Goal: Book appointment/travel/reservation

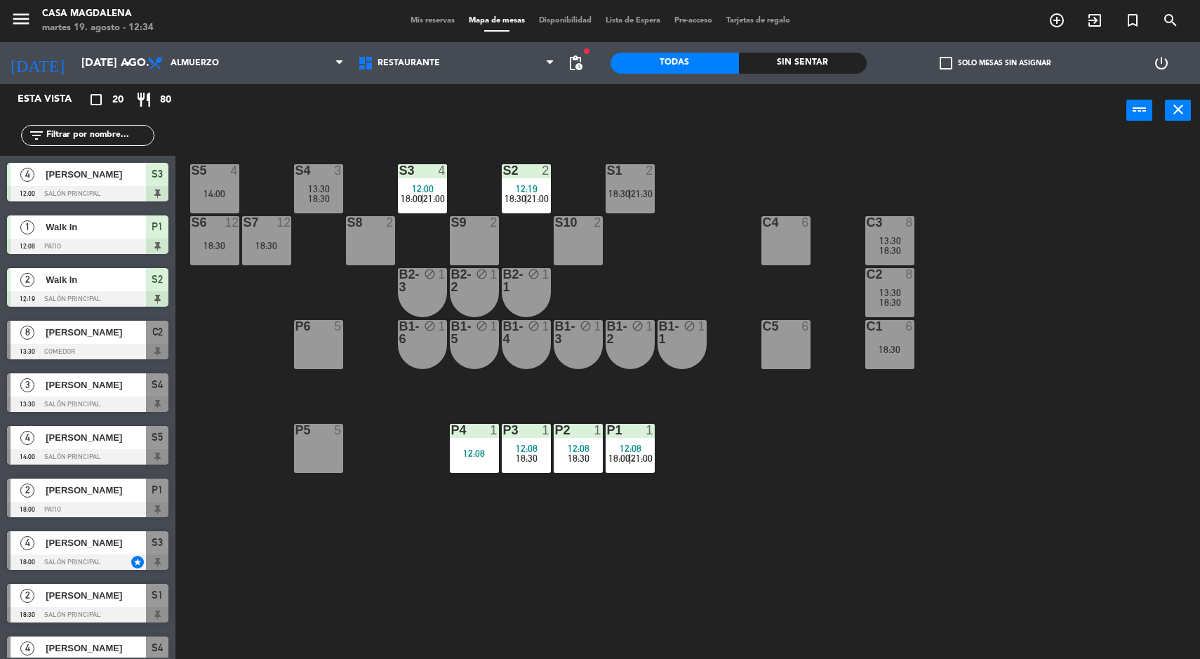
click at [804, 63] on div "Sin sentar" at bounding box center [803, 63] width 128 height 21
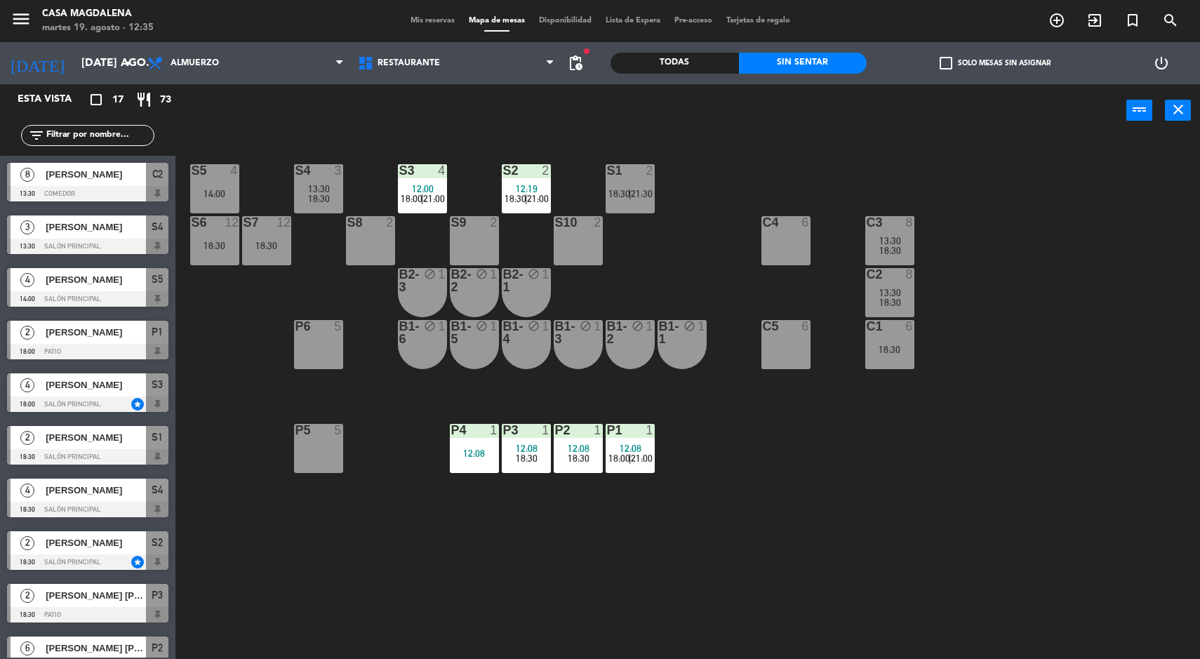
click at [422, 19] on span "Mis reservas" at bounding box center [432, 21] width 58 height 8
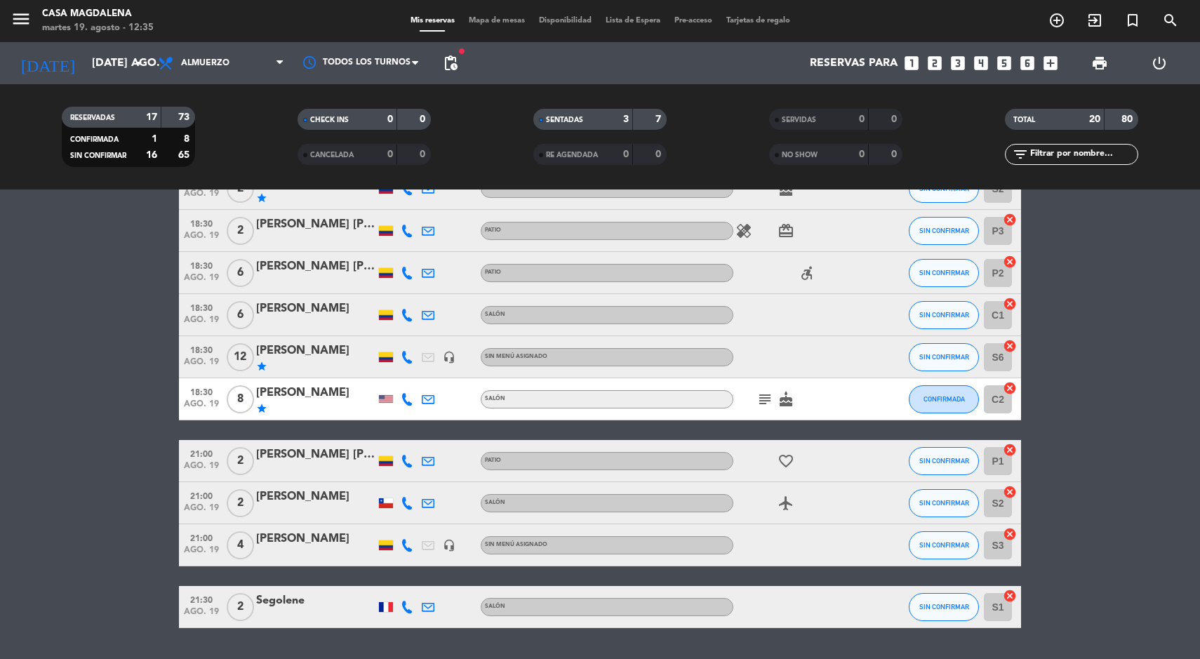
scroll to position [644, 0]
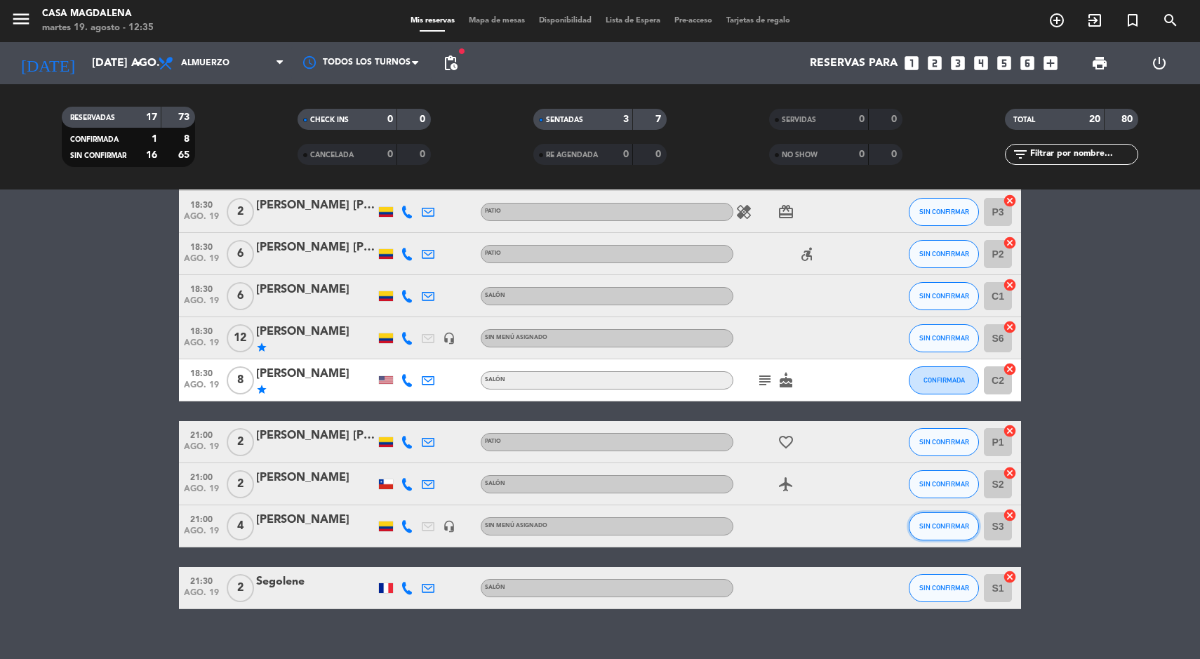
click at [930, 523] on span "SIN CONFIRMAR" at bounding box center [944, 526] width 50 height 8
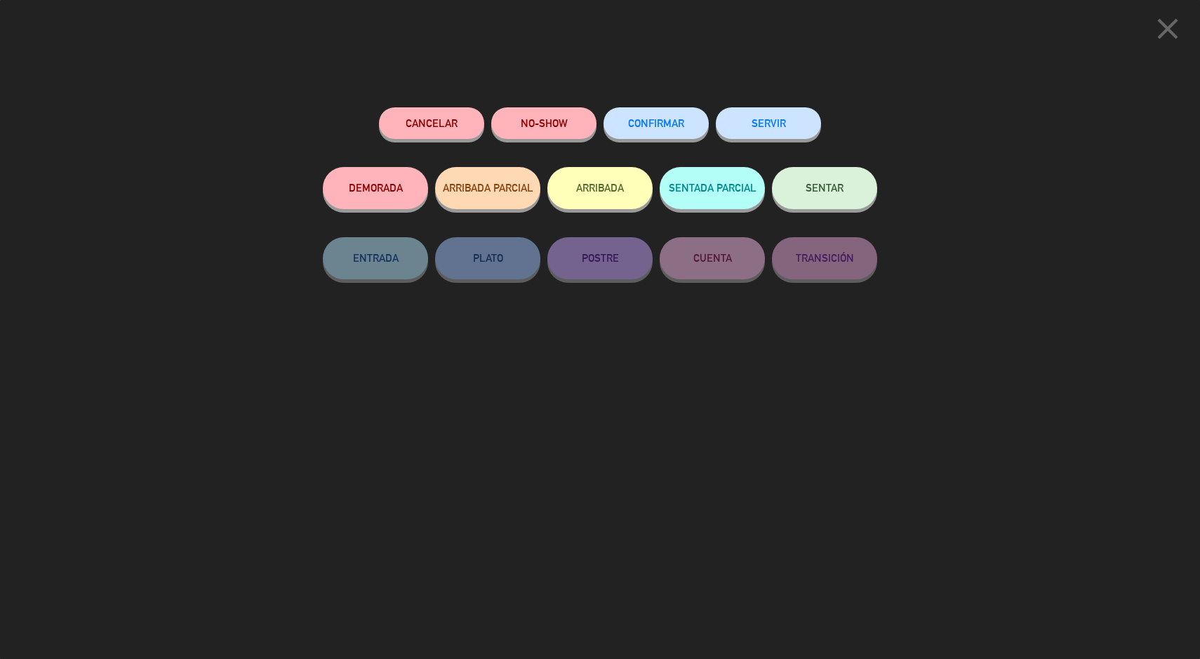
click at [645, 135] on button "CONFIRMAR" at bounding box center [655, 123] width 105 height 32
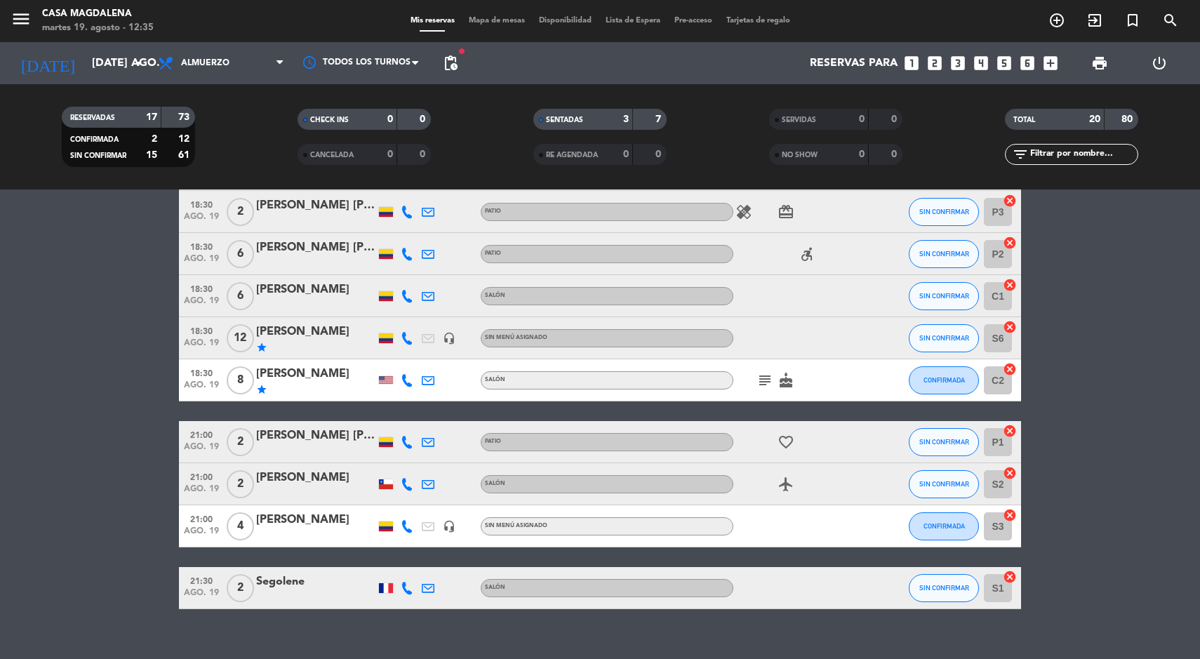
click at [801, 528] on div at bounding box center [796, 525] width 126 height 41
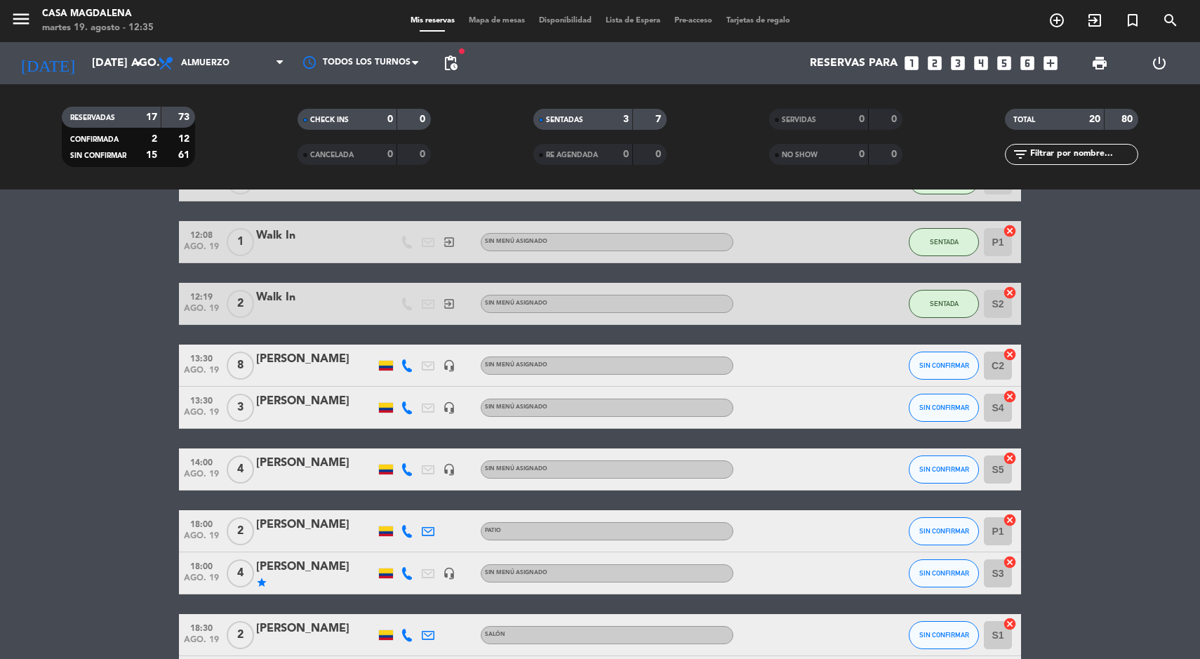
scroll to position [67, 0]
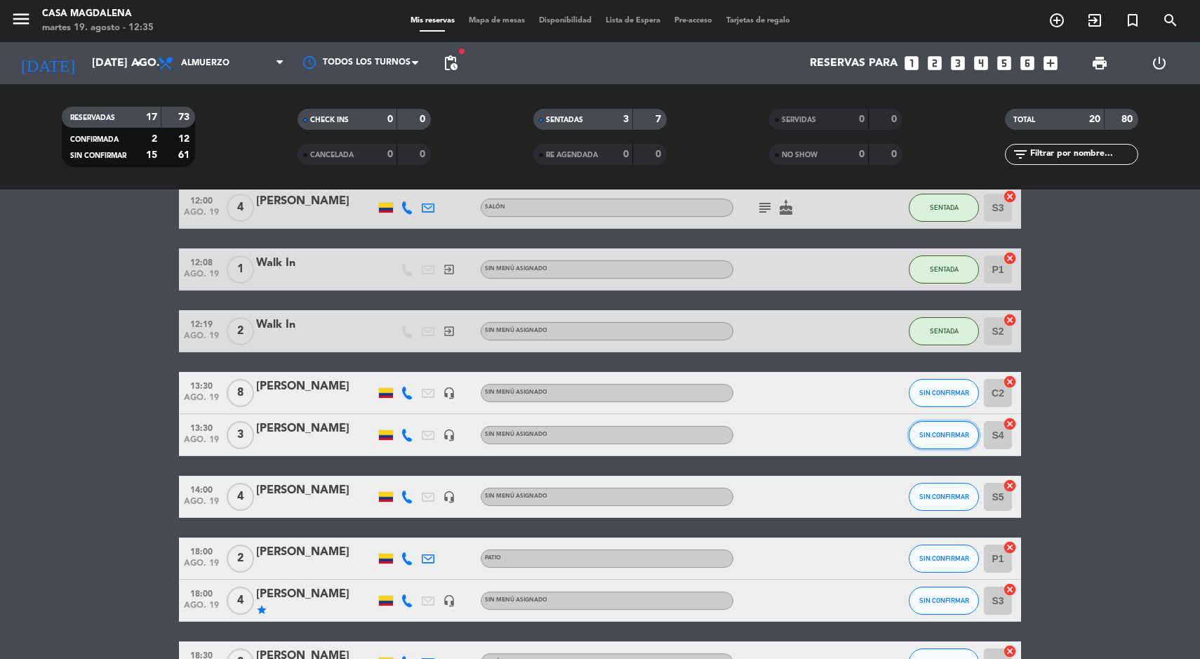
click at [932, 434] on span "SIN CONFIRMAR" at bounding box center [944, 435] width 50 height 8
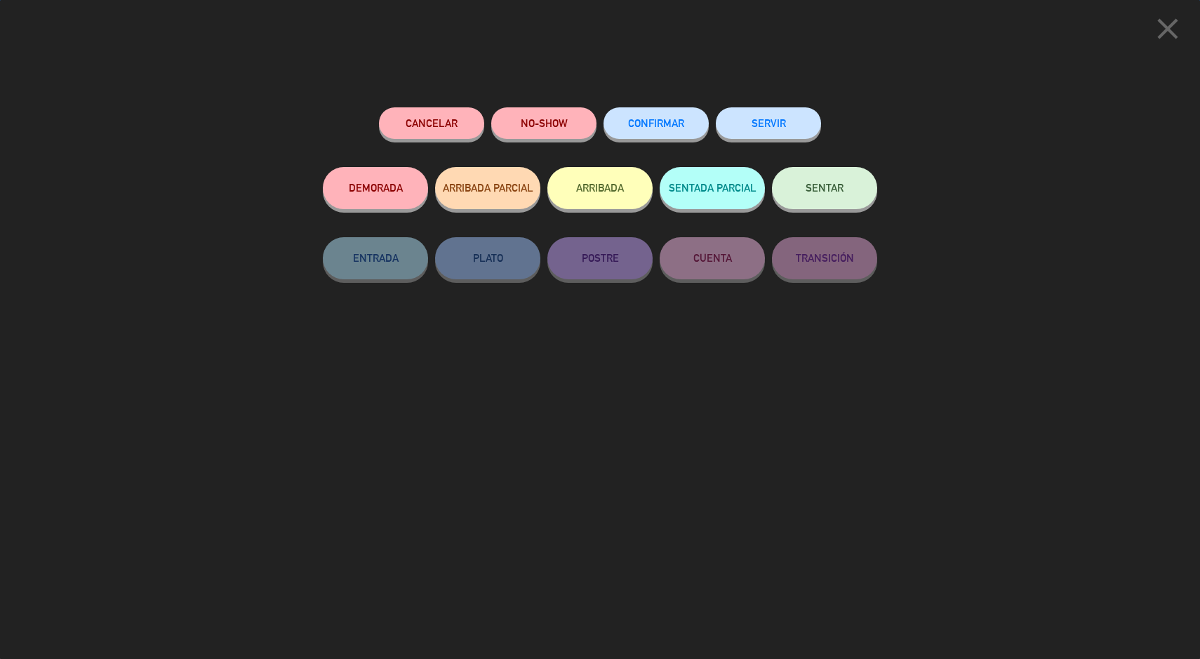
click at [677, 133] on button "CONFIRMAR" at bounding box center [655, 123] width 105 height 32
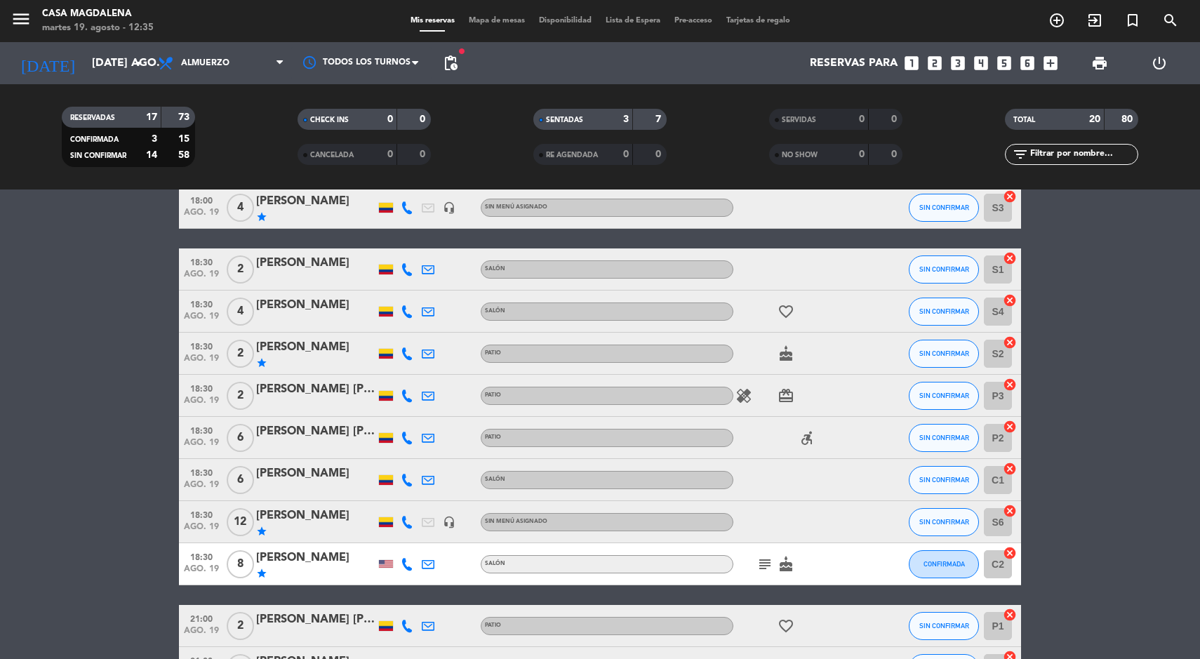
scroll to position [453, 0]
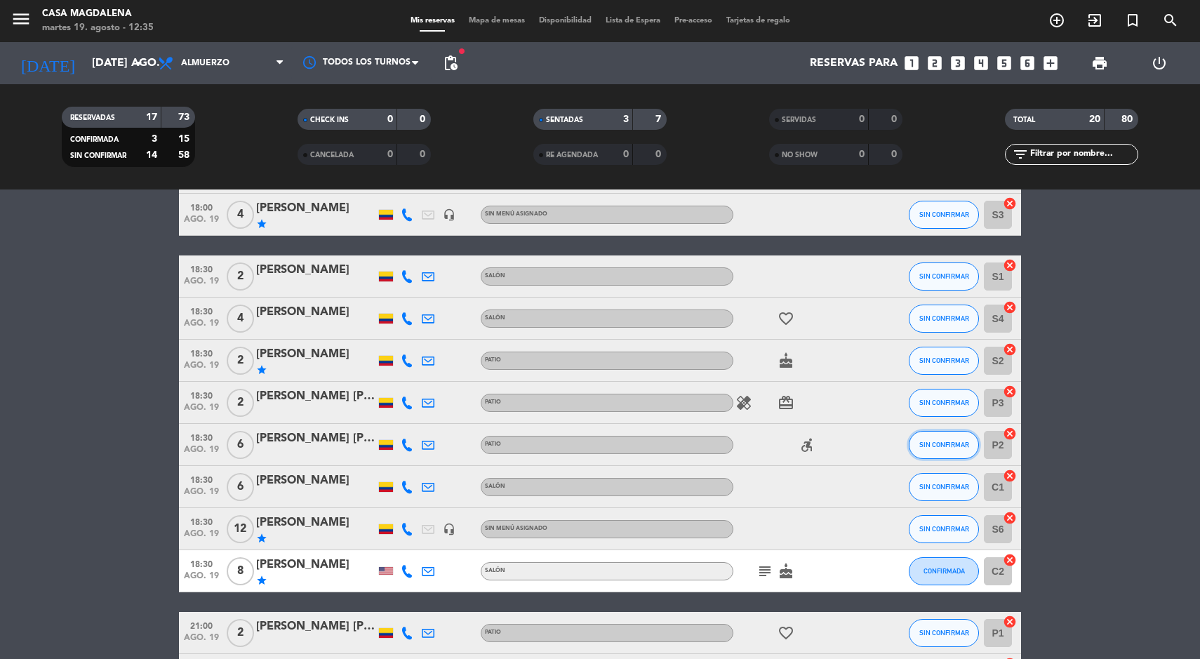
click at [934, 443] on span "SIN CONFIRMAR" at bounding box center [944, 445] width 50 height 8
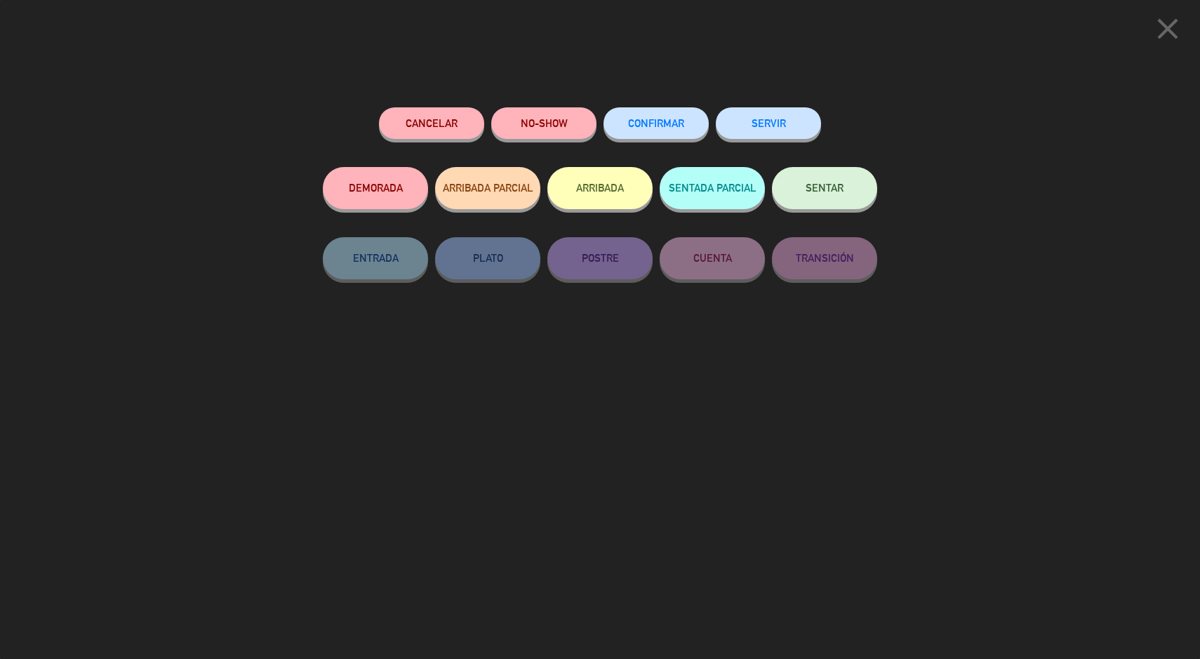
click at [663, 120] on span "CONFIRMAR" at bounding box center [656, 123] width 56 height 12
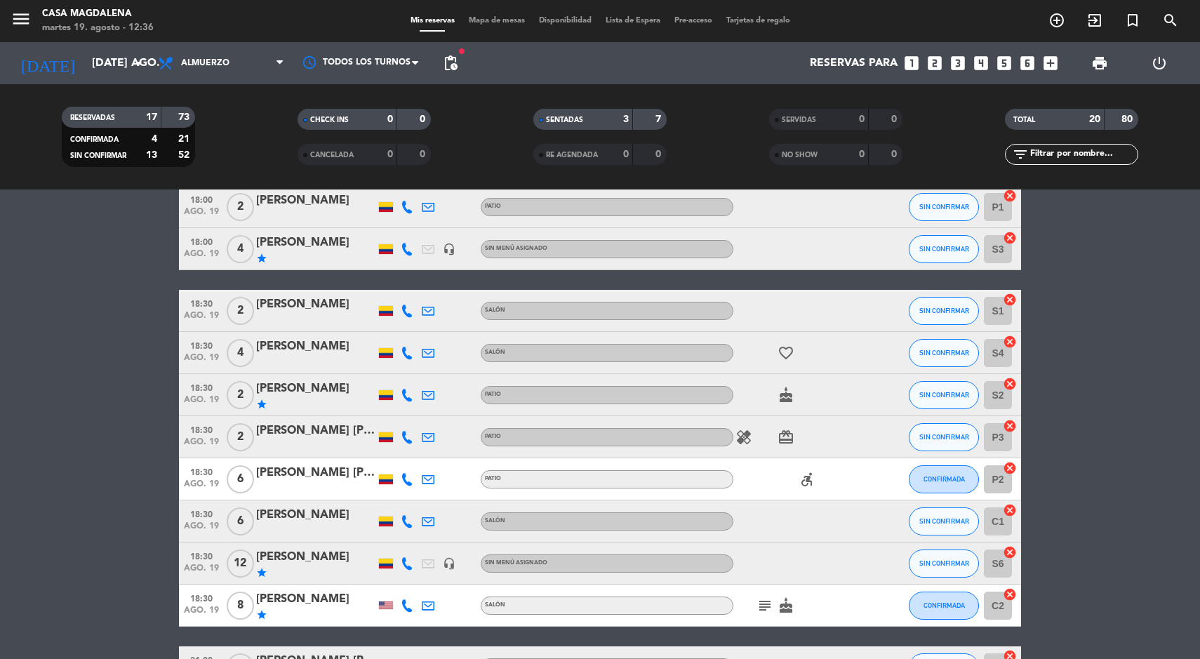
scroll to position [420, 0]
click at [923, 311] on span "SIN CONFIRMAR" at bounding box center [944, 310] width 50 height 8
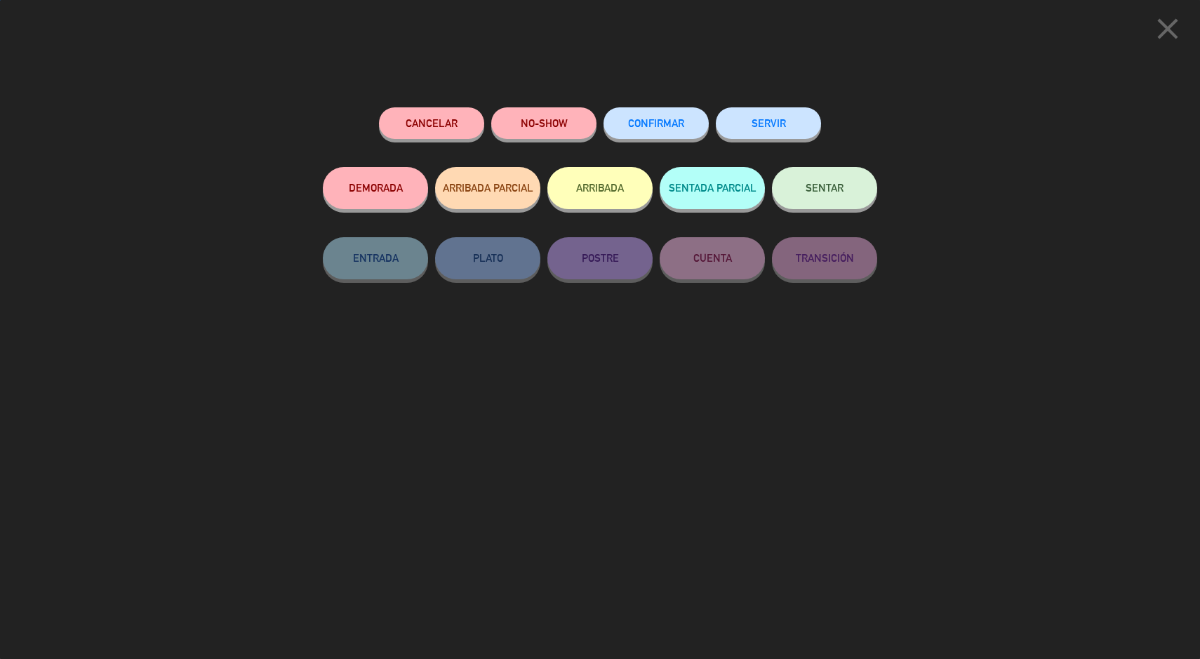
click at [639, 126] on span "CONFIRMAR" at bounding box center [656, 123] width 56 height 12
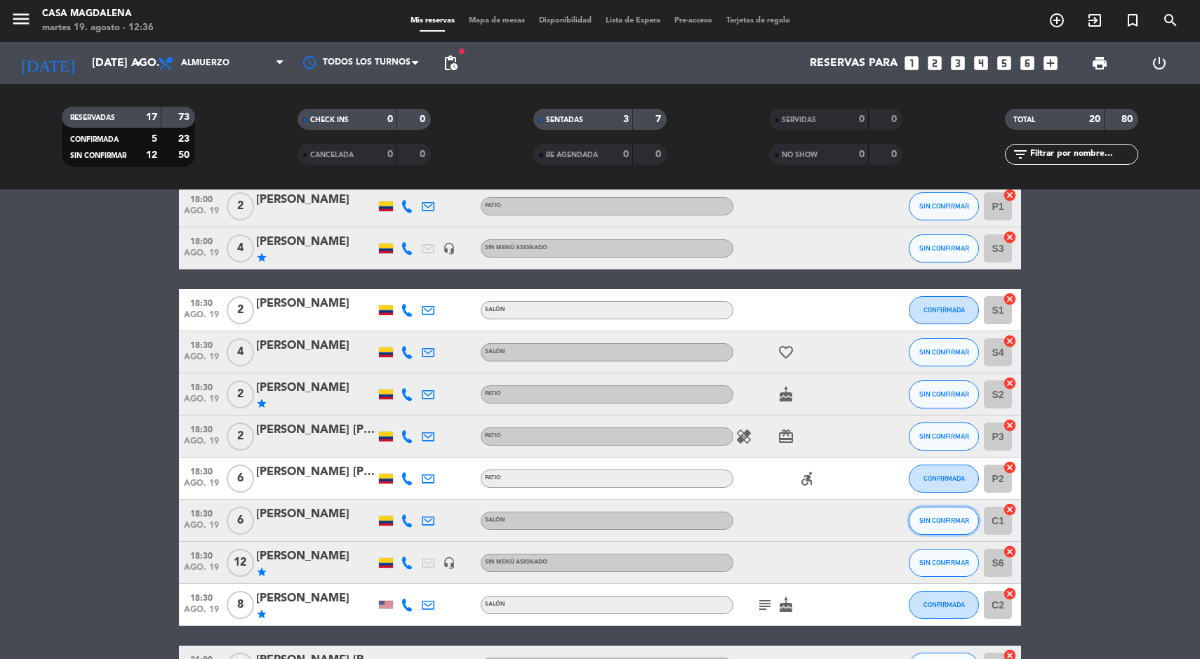
click at [963, 528] on button "SIN CONFIRMAR" at bounding box center [944, 521] width 70 height 28
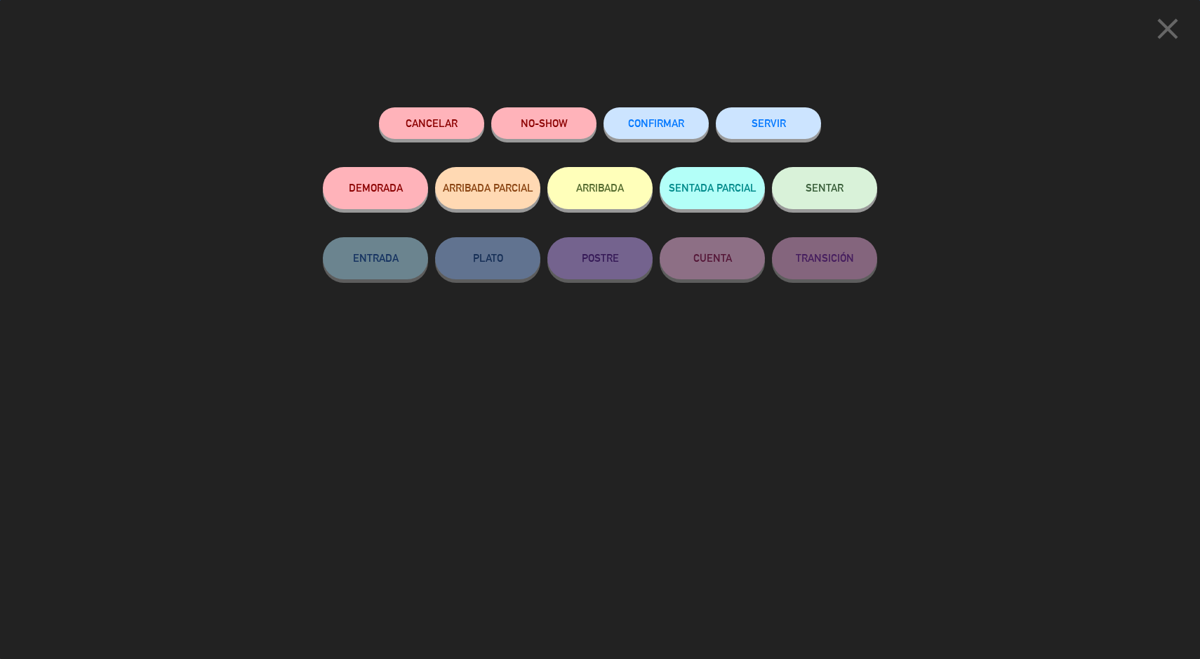
click at [654, 134] on button "CONFIRMAR" at bounding box center [655, 123] width 105 height 32
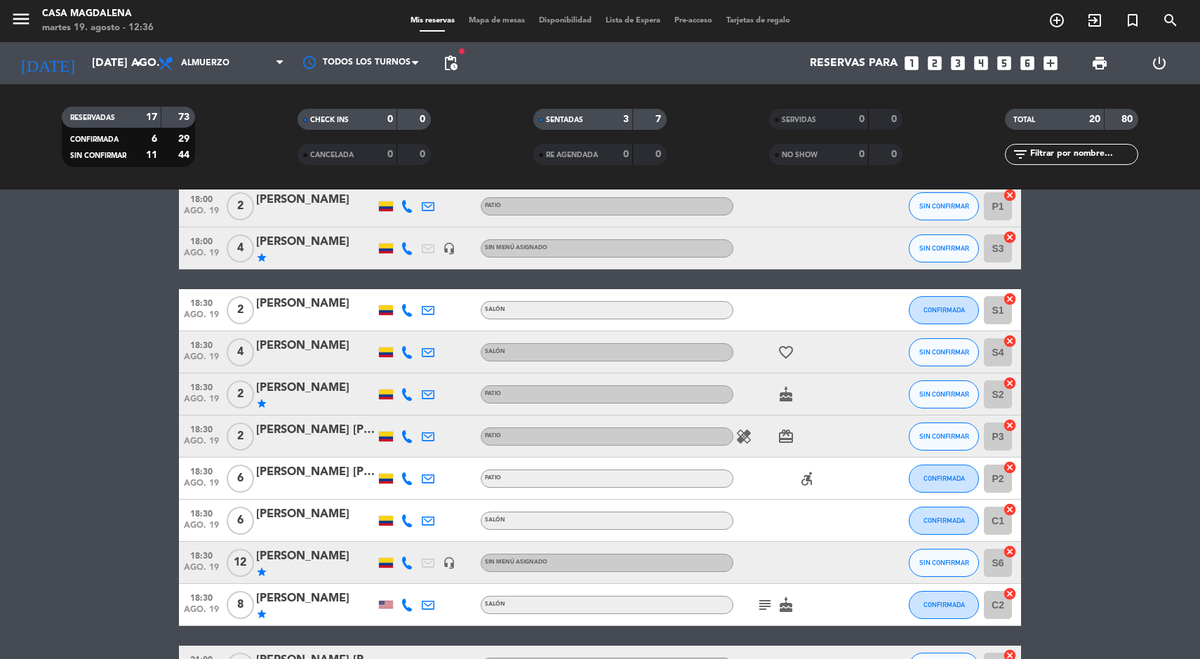
scroll to position [664, 0]
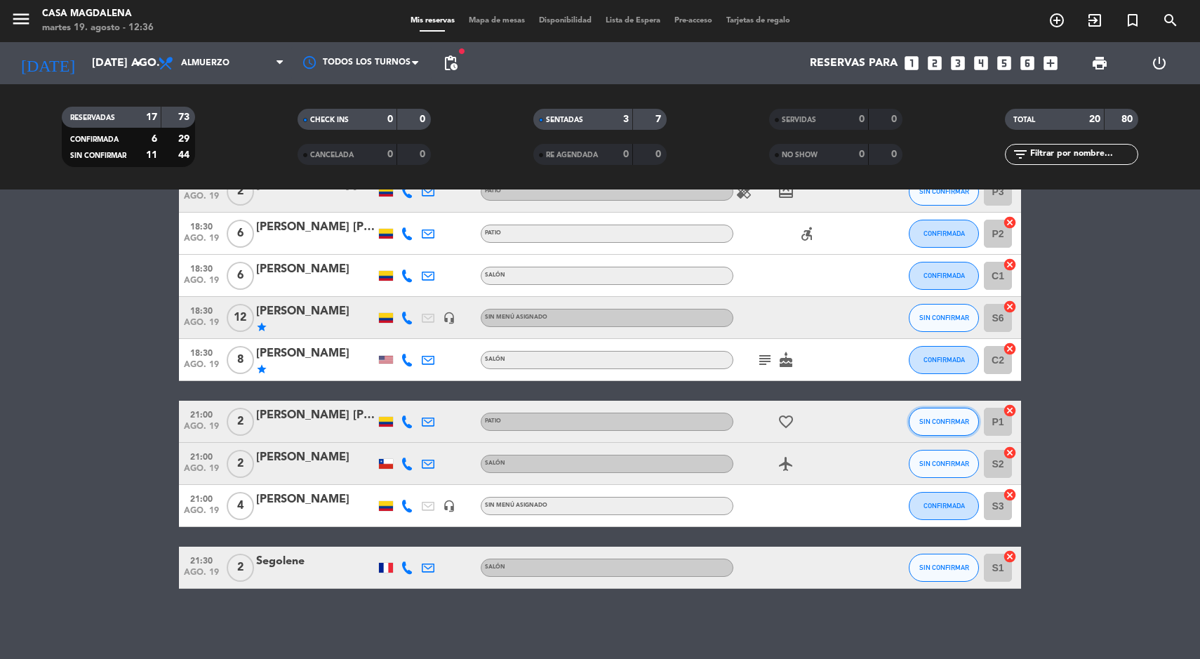
click at [933, 417] on span "SIN CONFIRMAR" at bounding box center [944, 421] width 50 height 8
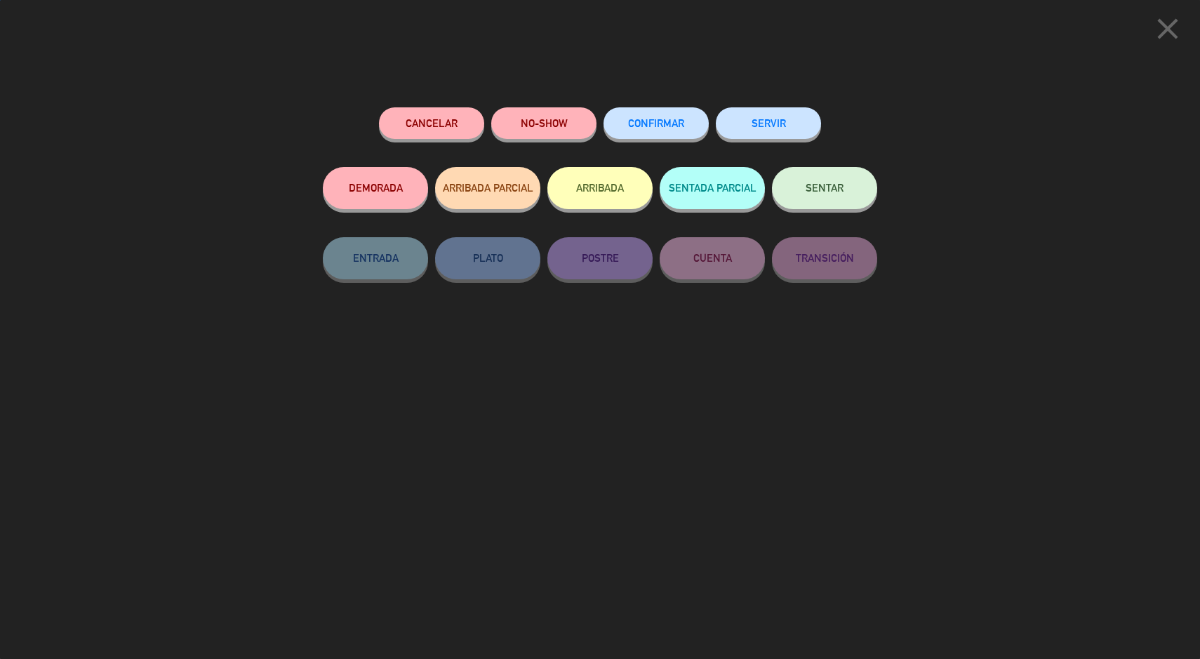
click at [671, 167] on div "SENTADA PARCIAL" at bounding box center [712, 202] width 105 height 70
click at [660, 128] on span "CONFIRMAR" at bounding box center [656, 123] width 56 height 12
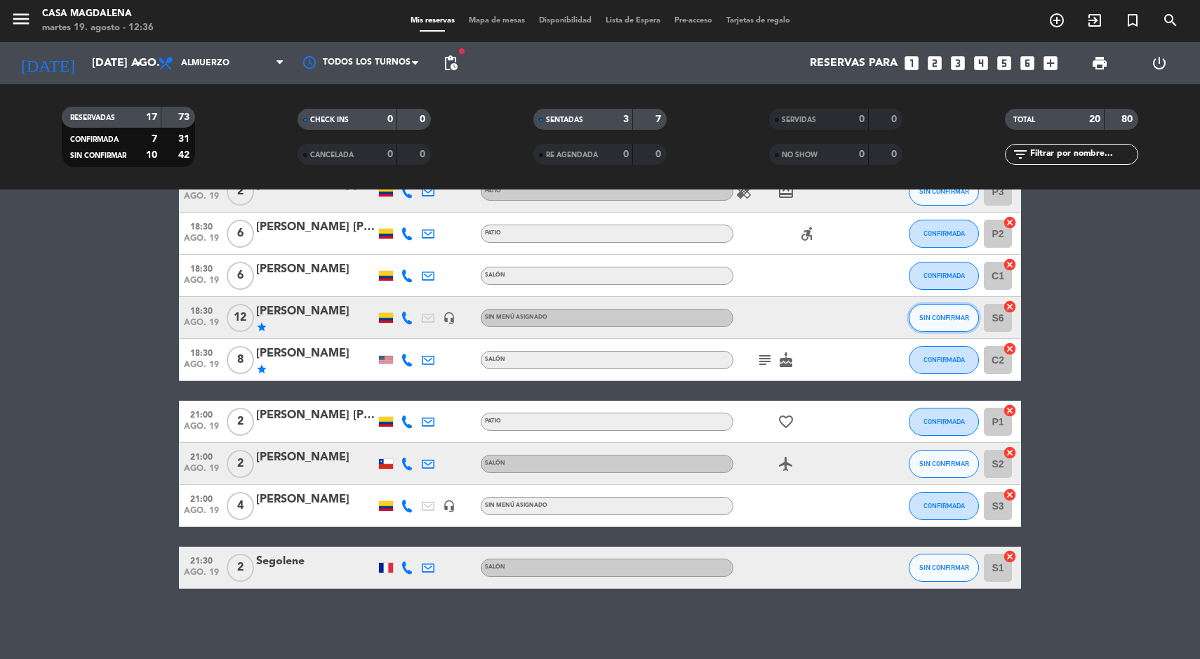
click at [954, 304] on button "SIN CONFIRMAR" at bounding box center [944, 318] width 70 height 28
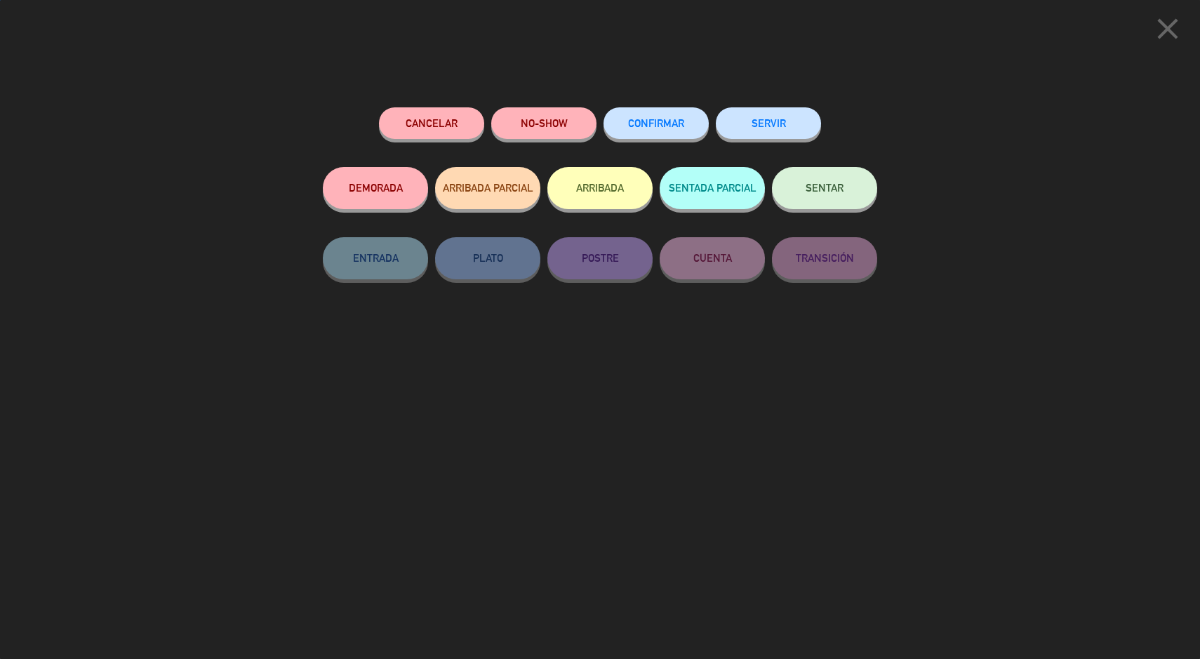
click at [636, 117] on button "CONFIRMAR" at bounding box center [655, 123] width 105 height 32
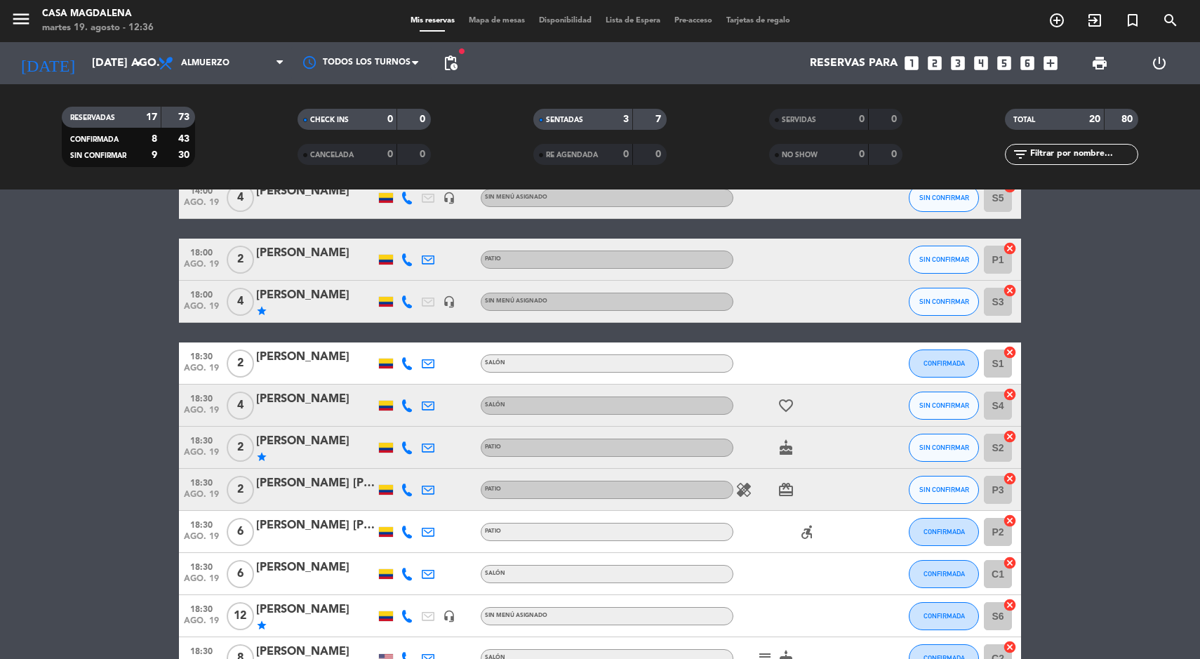
scroll to position [353, 0]
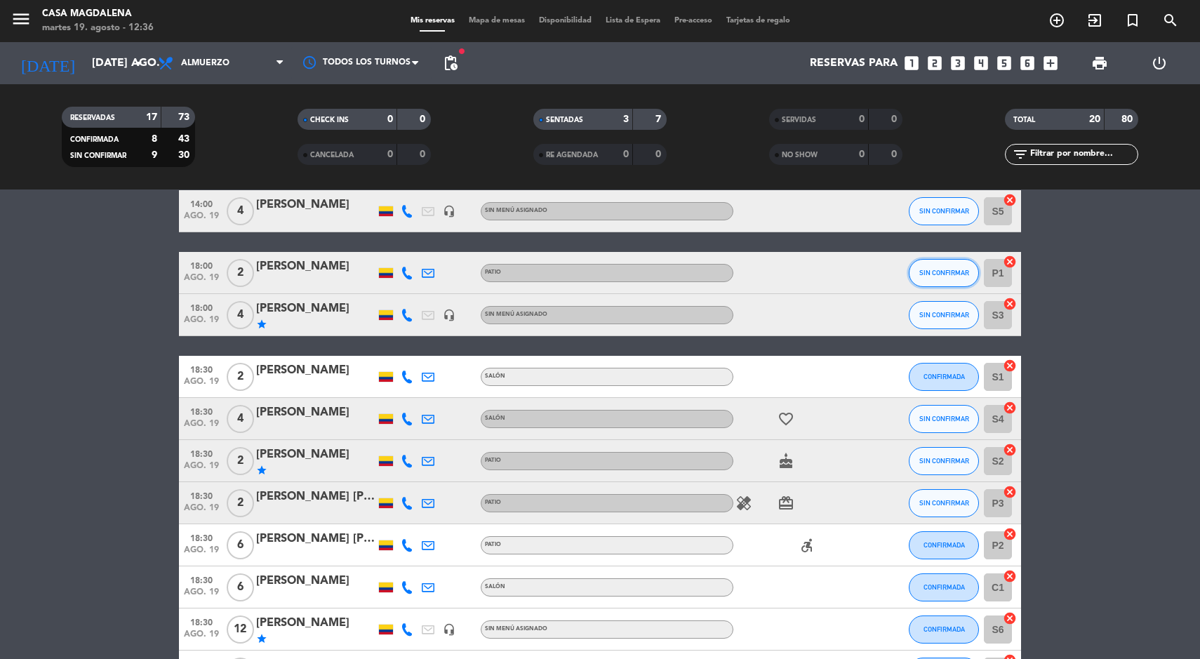
click at [928, 269] on span "SIN CONFIRMAR" at bounding box center [944, 273] width 50 height 8
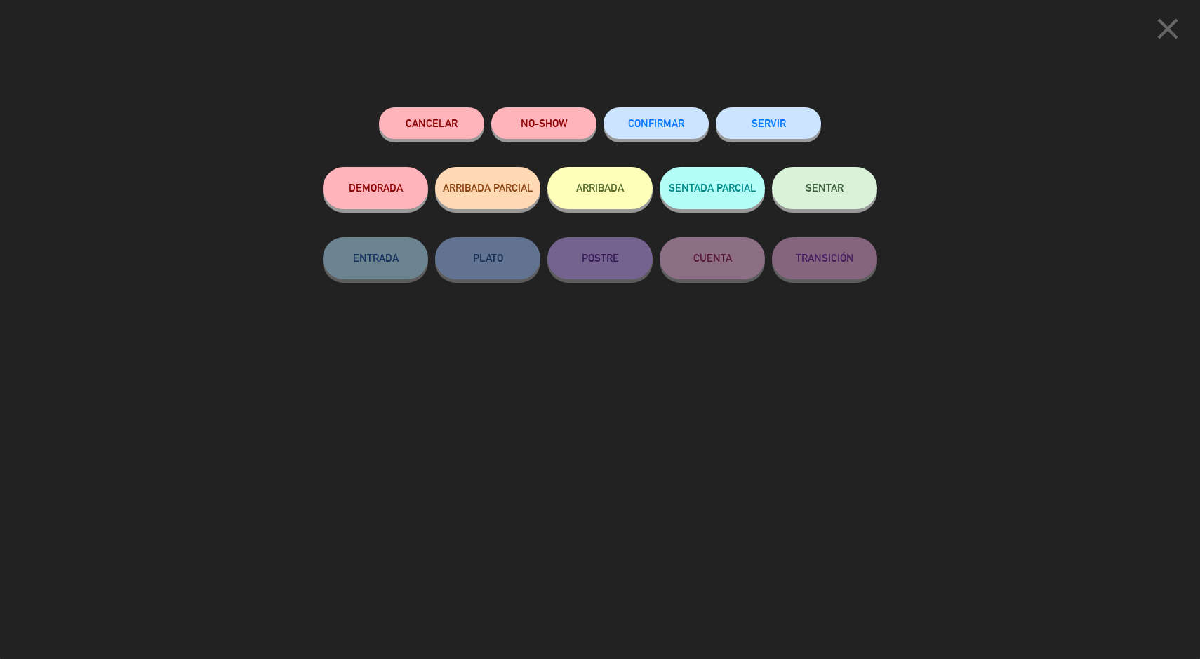
click at [660, 127] on span "CONFIRMAR" at bounding box center [656, 123] width 56 height 12
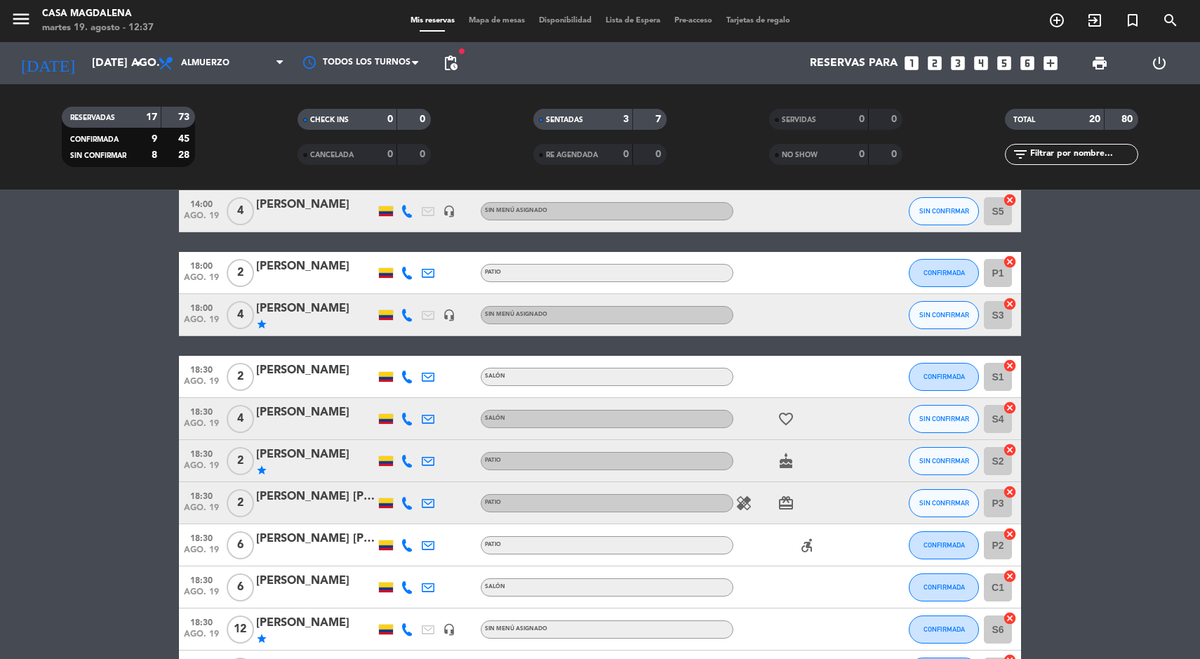
click at [321, 415] on div "[PERSON_NAME]" at bounding box center [315, 412] width 119 height 18
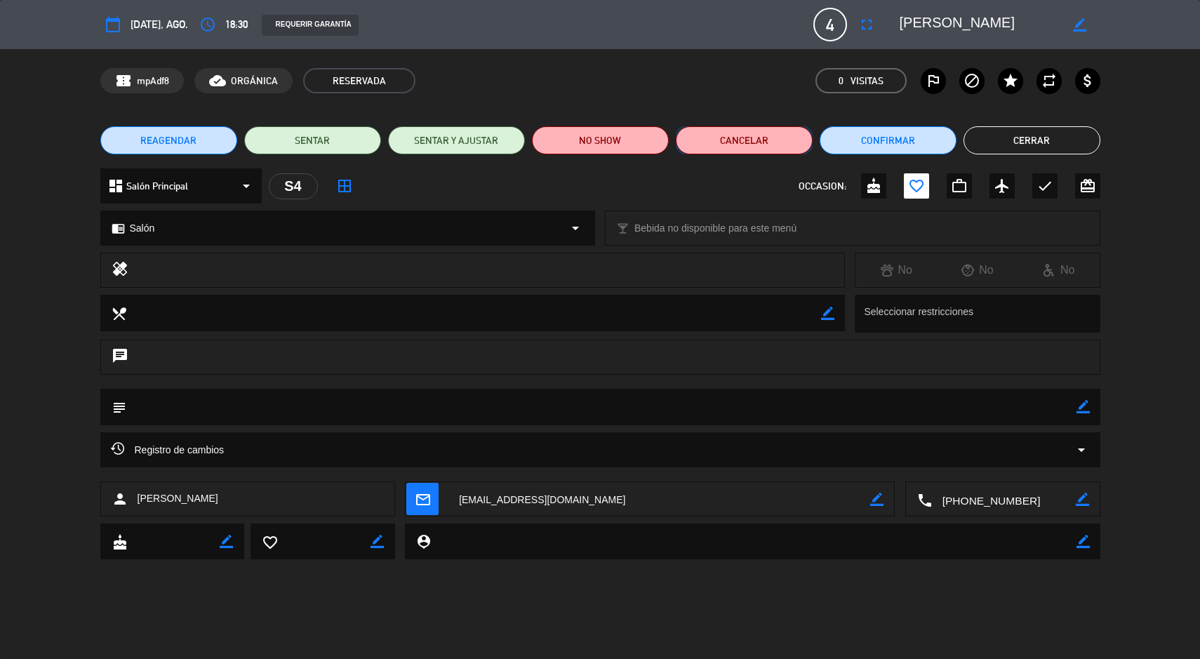
click at [727, 149] on button "Cancelar" at bounding box center [744, 140] width 137 height 28
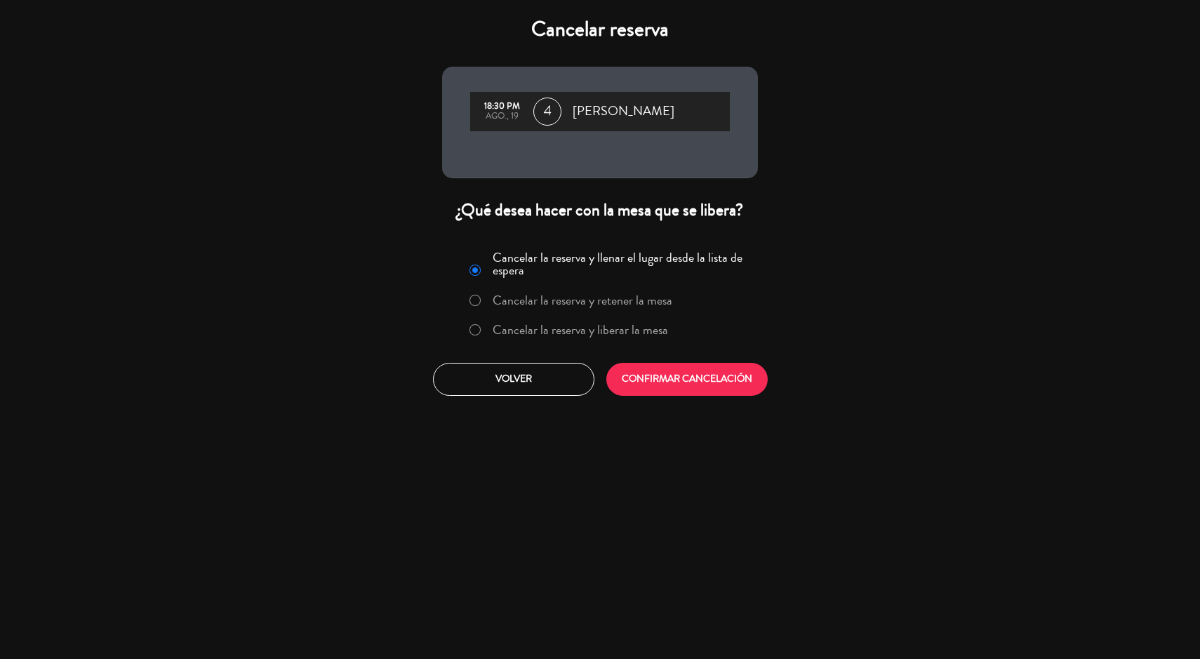
click at [530, 335] on label "Cancelar la reserva y liberar la mesa" at bounding box center [580, 329] width 175 height 13
click at [694, 394] on button "CONFIRMAR CANCELACIÓN" at bounding box center [686, 379] width 161 height 33
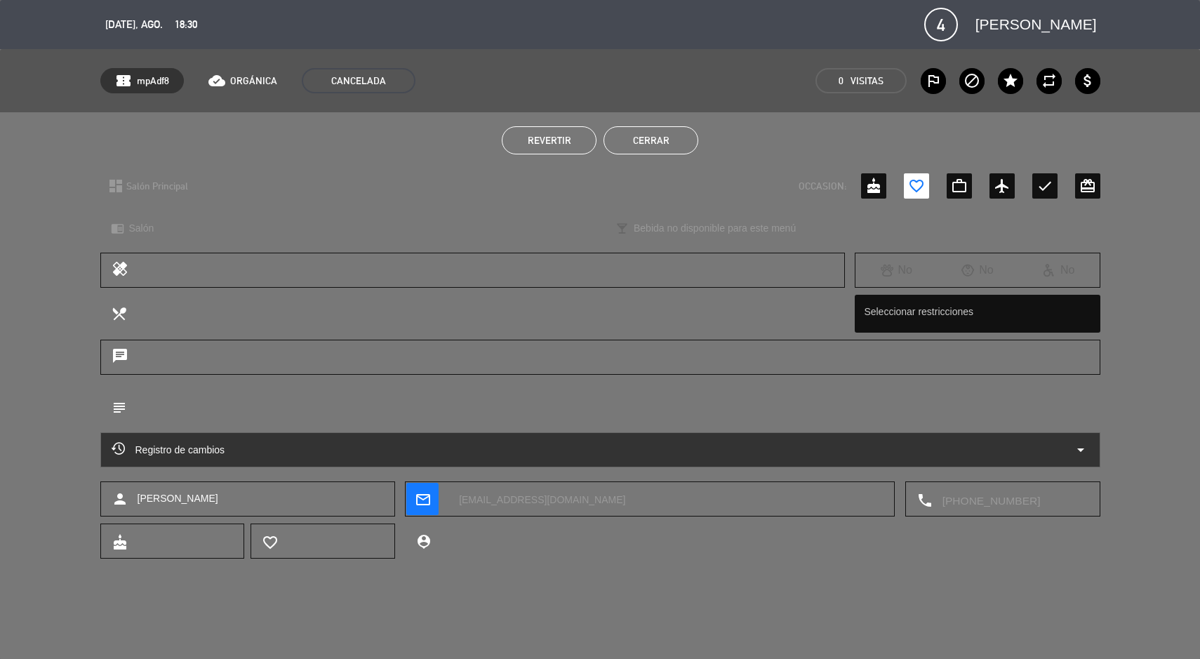
click at [674, 141] on button "Cerrar" at bounding box center [650, 140] width 95 height 28
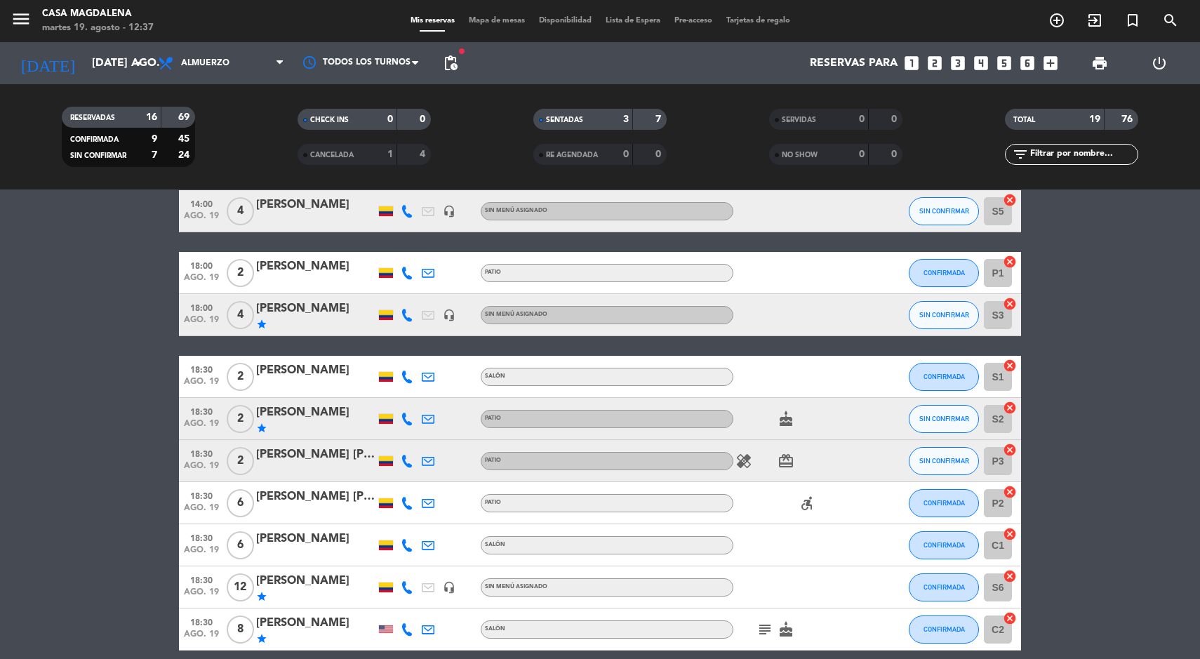
click at [495, 21] on span "Mapa de mesas" at bounding box center [497, 21] width 70 height 8
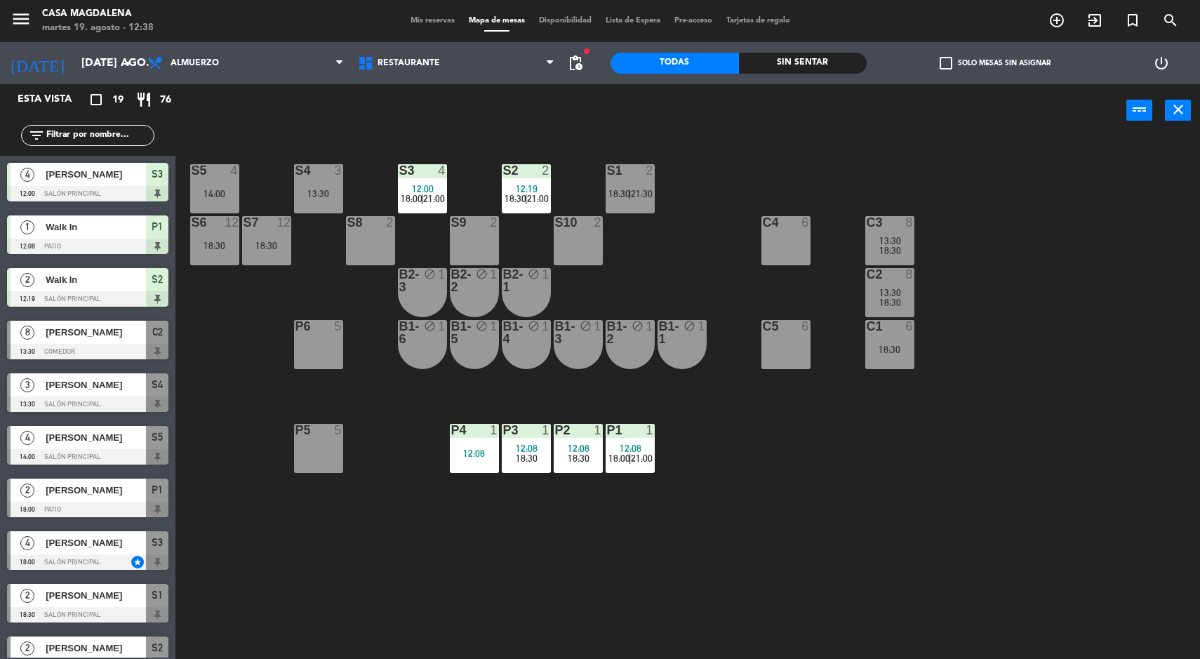
click at [88, 72] on input "[DATE] ago." at bounding box center [148, 63] width 148 height 27
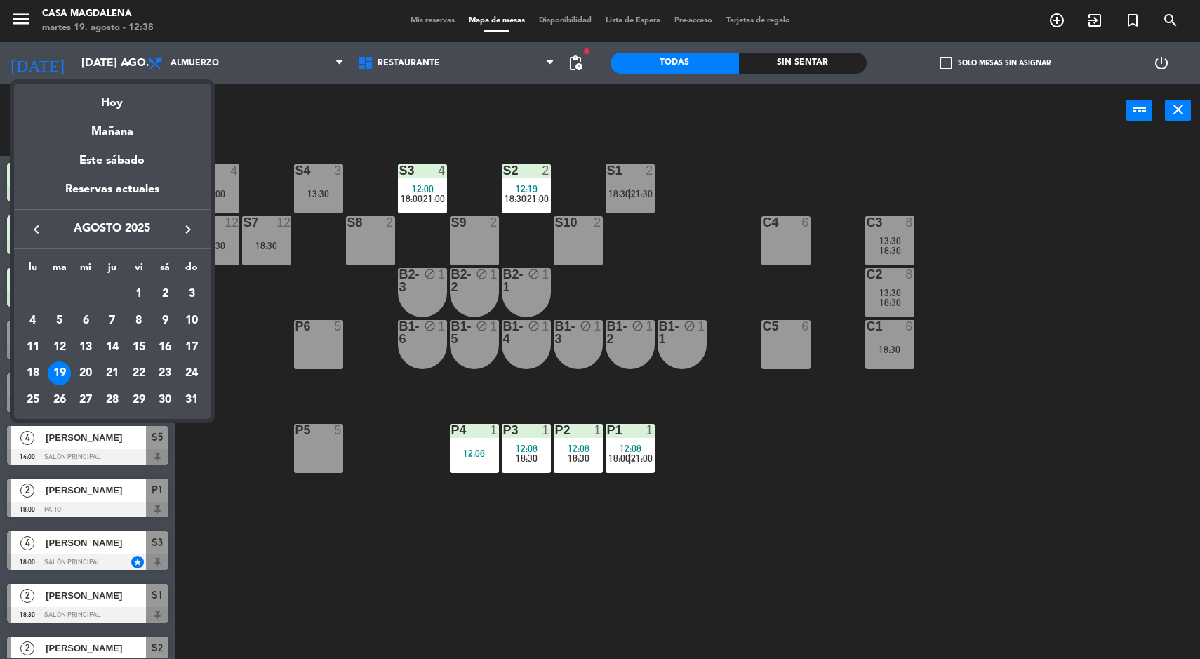
click at [108, 160] on div "Este sábado" at bounding box center [112, 160] width 196 height 39
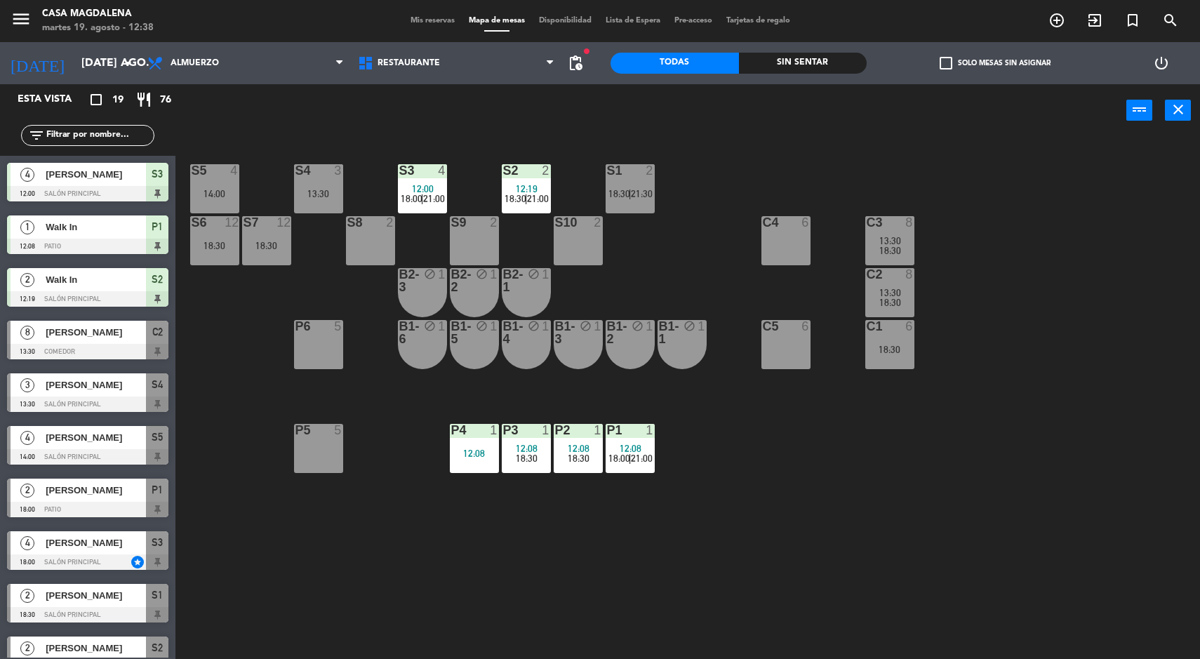
type input "sáb. 23 ago."
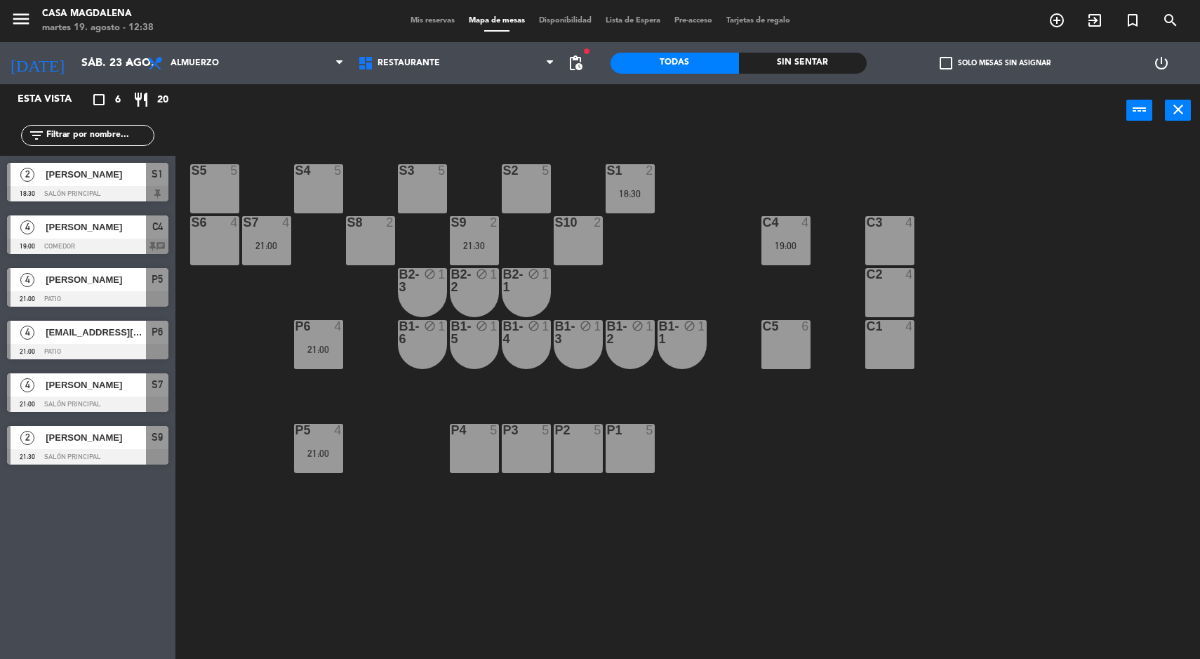
click at [270, 241] on div "21:00" at bounding box center [266, 246] width 49 height 10
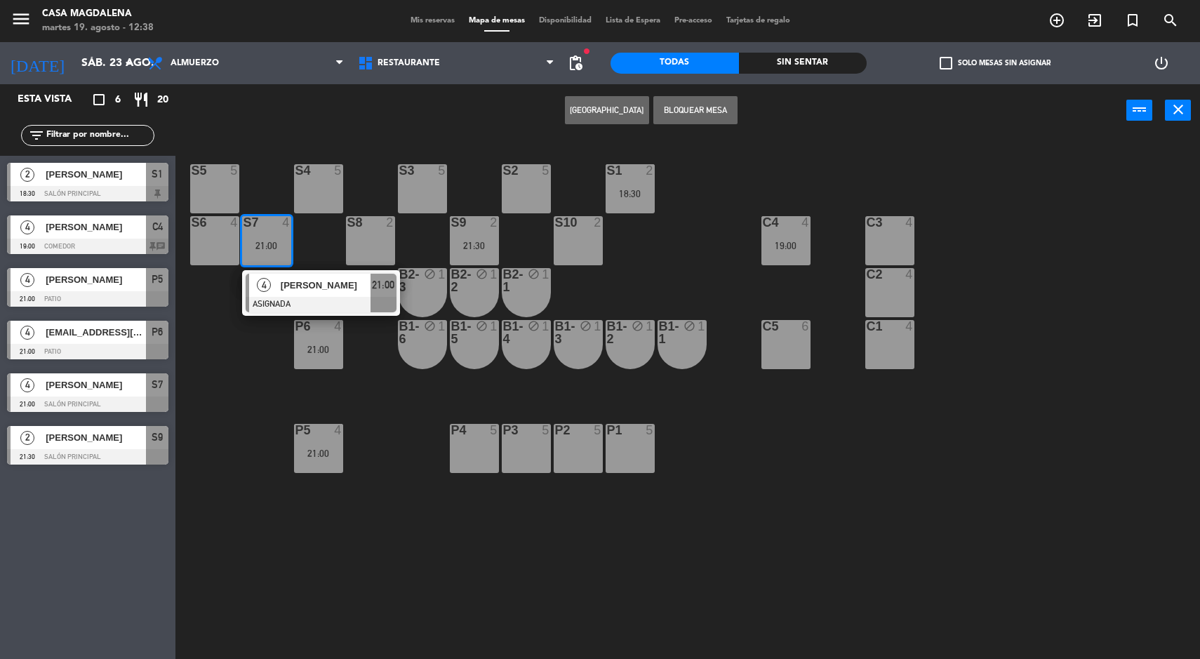
click at [732, 441] on div "S5 5 S4 5 S3 5 S2 5 S1 2 18:30 S6 4 S7 4 21:00 4 [PERSON_NAME] ASIGNADA 21:00 S…" at bounding box center [693, 400] width 1012 height 522
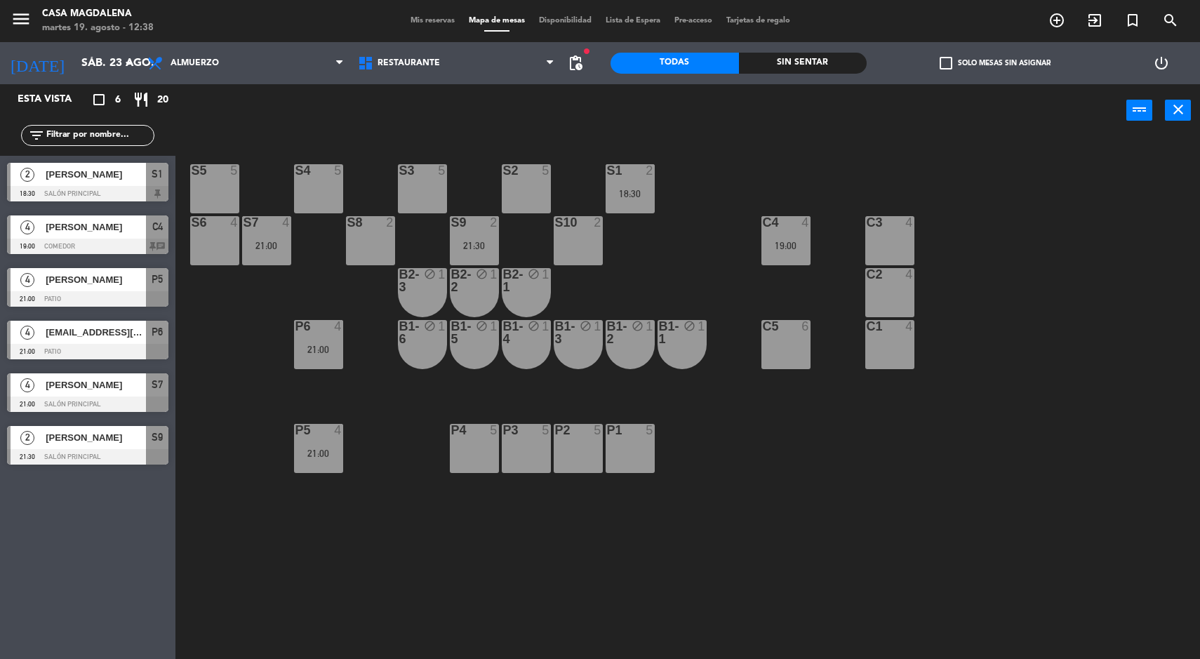
click at [218, 251] on div "S6 4" at bounding box center [214, 240] width 49 height 49
click at [253, 236] on div "S7 4 21:00" at bounding box center [266, 240] width 49 height 49
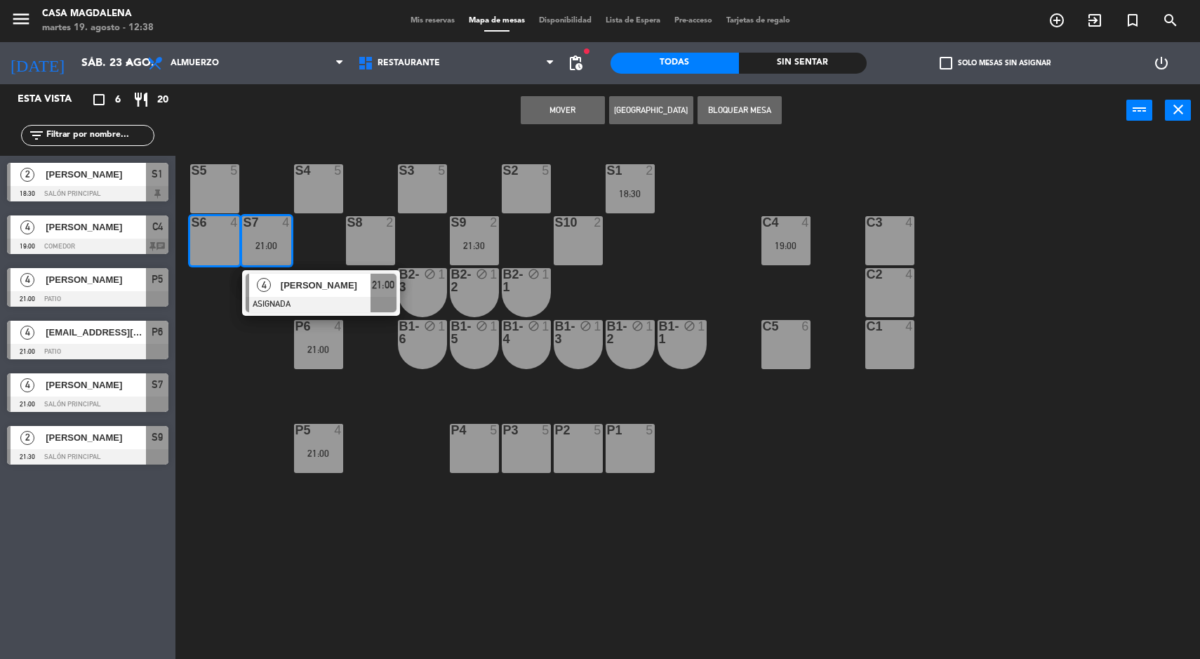
click at [658, 108] on button "[GEOGRAPHIC_DATA]" at bounding box center [651, 110] width 84 height 28
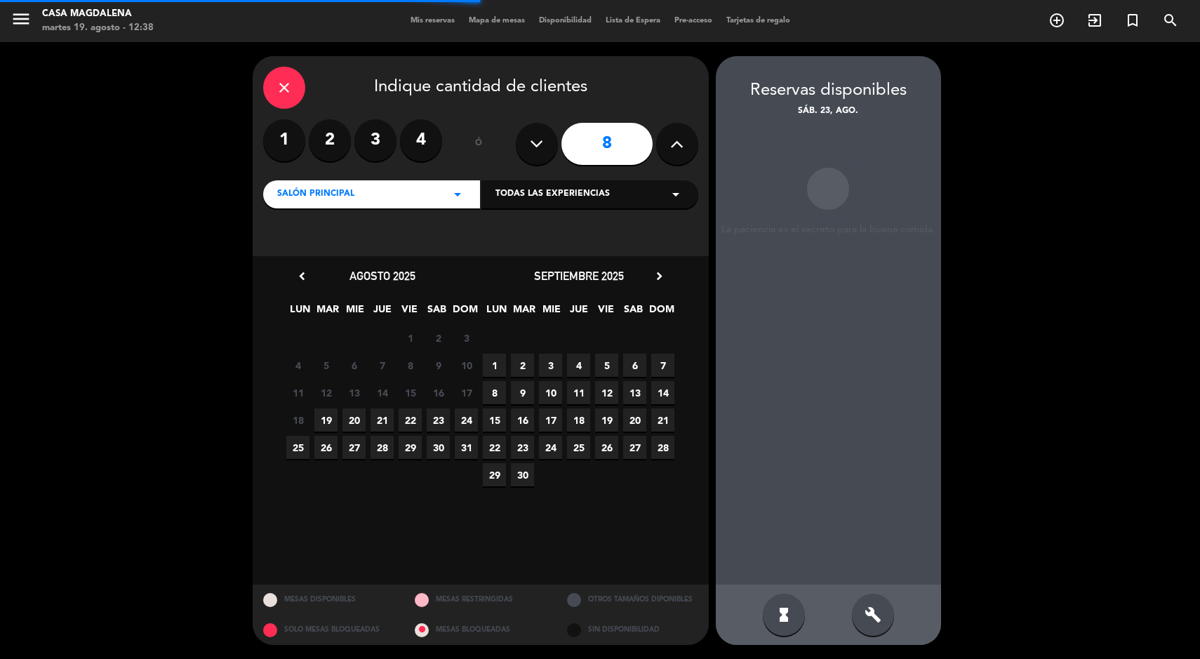
click at [667, 146] on button at bounding box center [677, 144] width 42 height 42
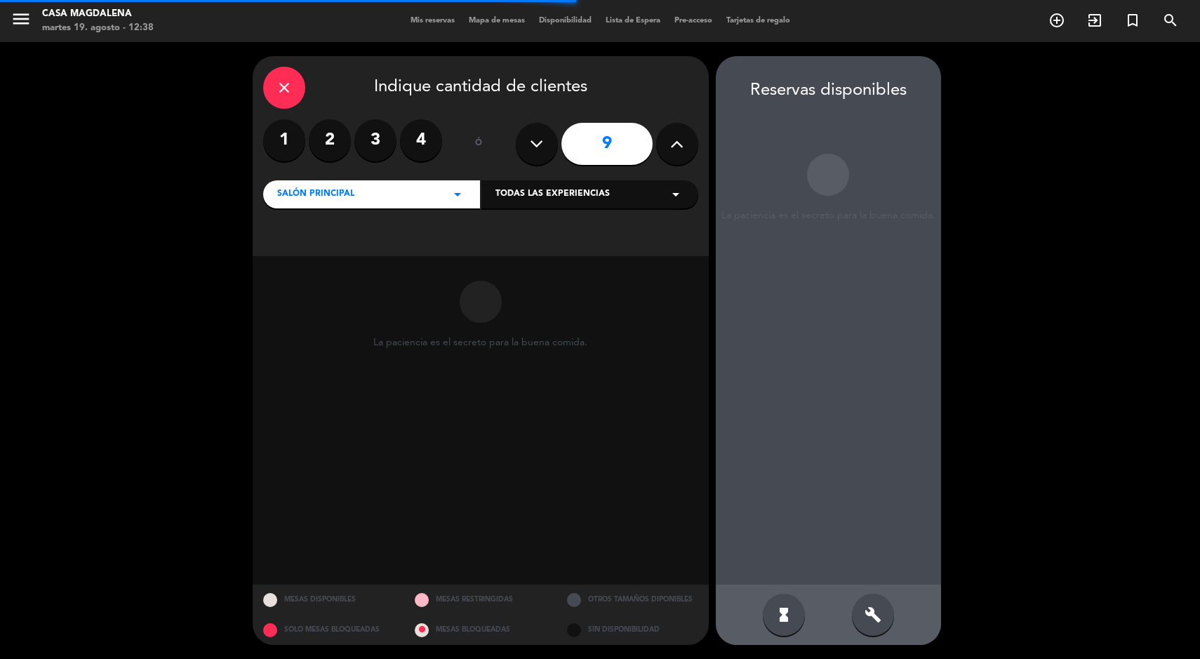
click at [668, 150] on button at bounding box center [677, 144] width 42 height 42
type input "10"
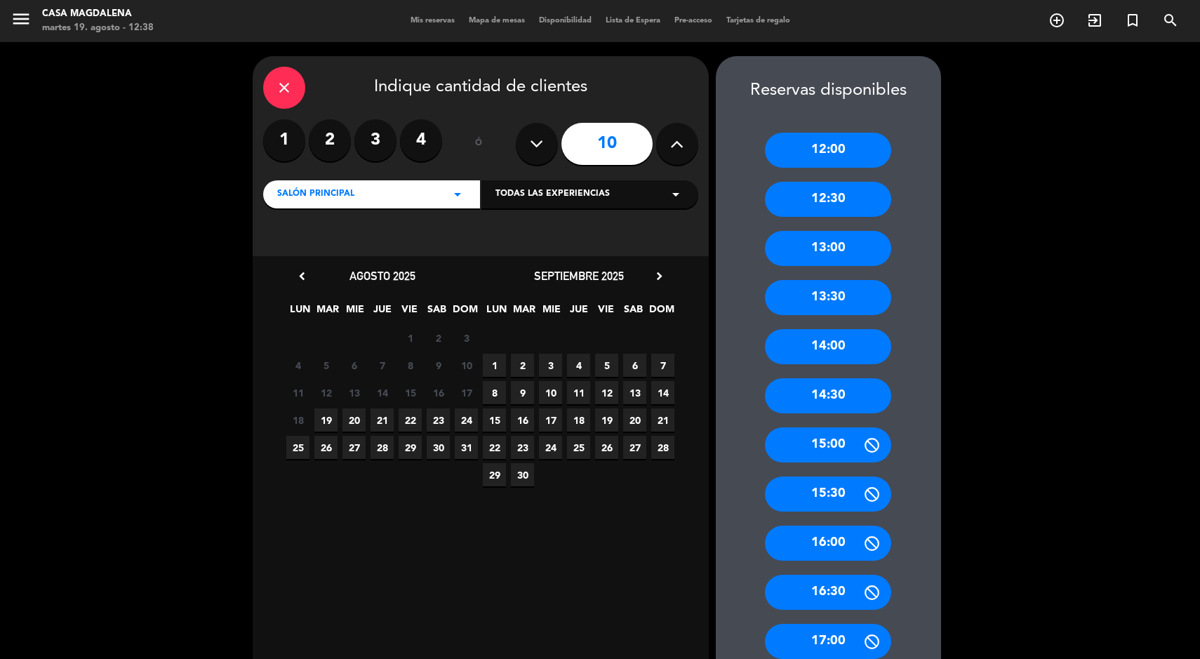
click at [846, 216] on div "12:30" at bounding box center [828, 199] width 126 height 35
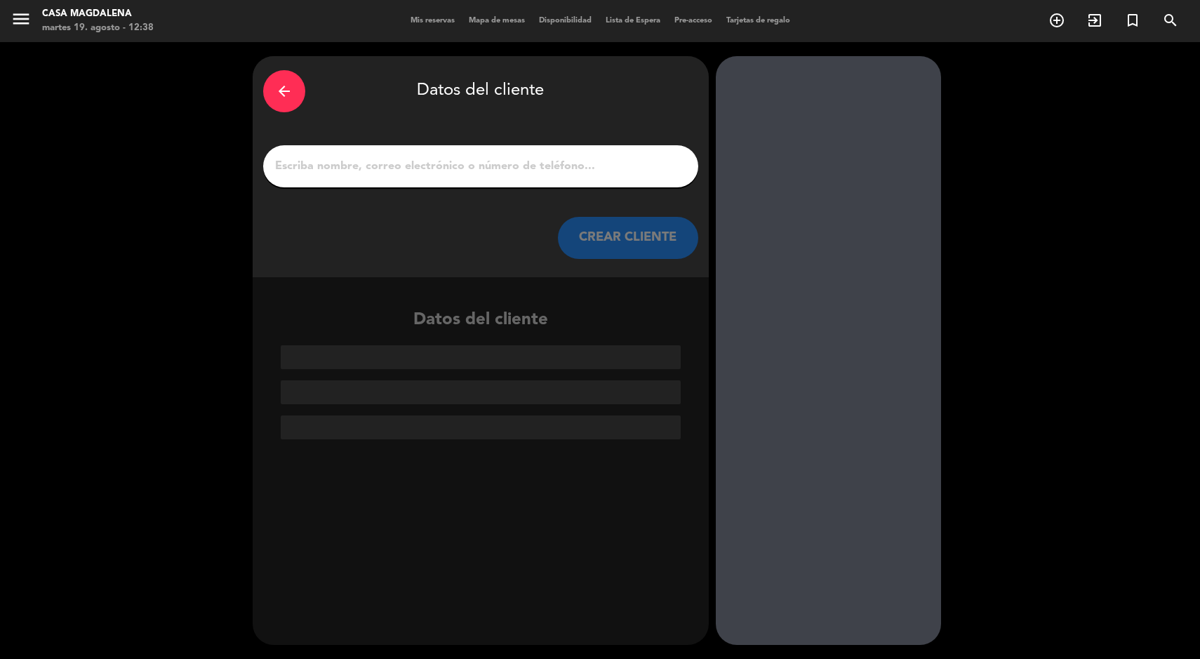
click at [458, 168] on input "1" at bounding box center [481, 166] width 414 height 20
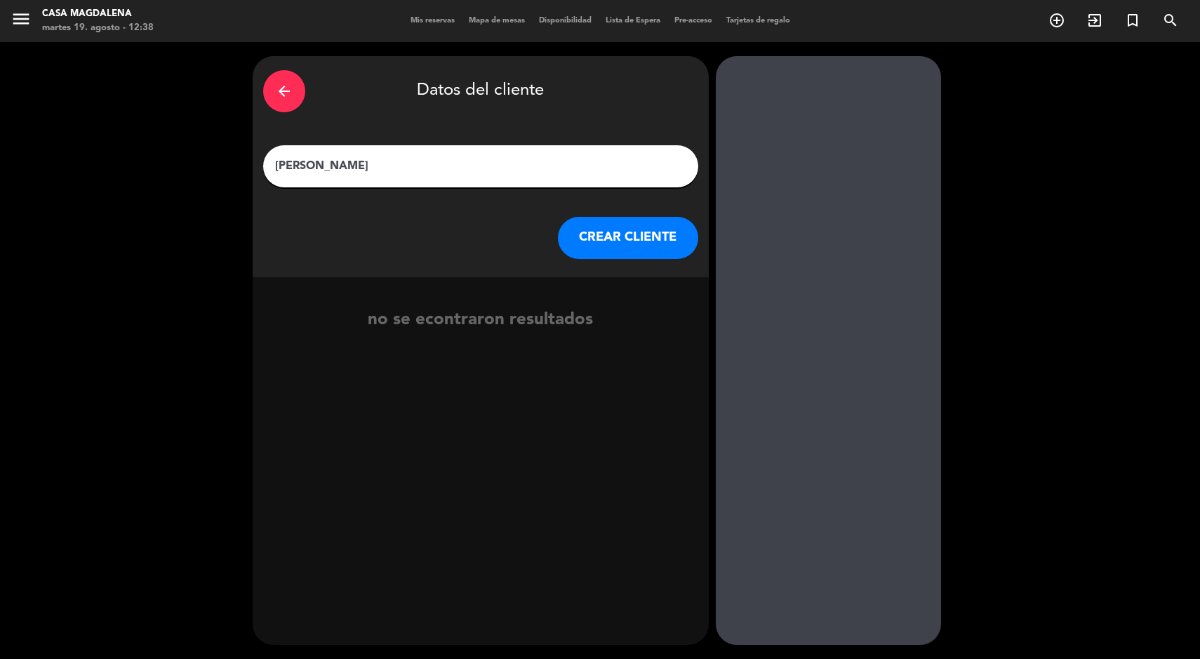
type input "[PERSON_NAME]"
click at [589, 252] on button "CREAR CLIENTE" at bounding box center [628, 238] width 140 height 42
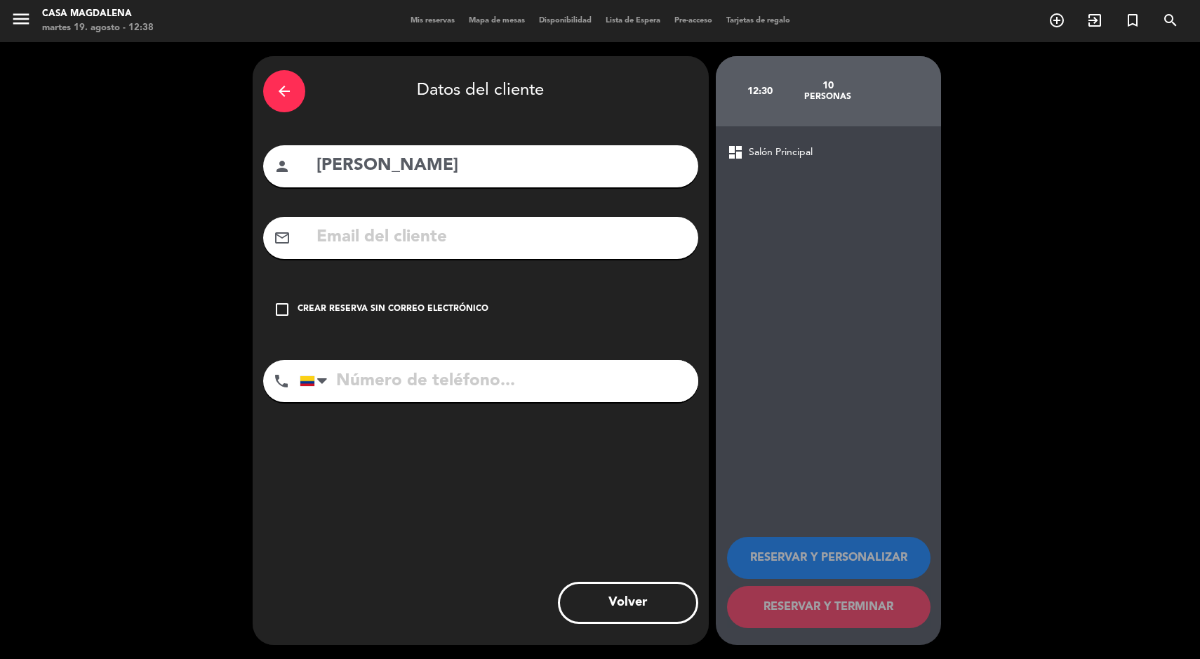
click at [403, 312] on div "Crear reserva sin correo electrónico" at bounding box center [392, 309] width 191 height 14
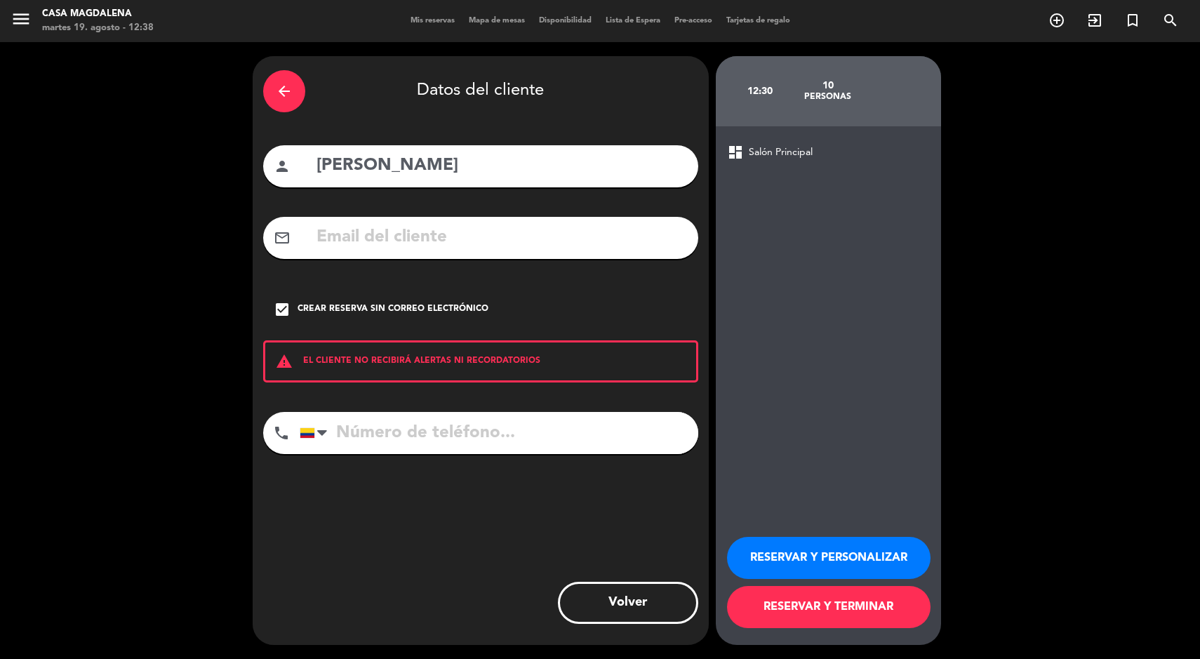
click at [521, 415] on input "tel" at bounding box center [499, 433] width 399 height 42
type input "3002604535"
click at [881, 612] on button "RESERVAR Y TERMINAR" at bounding box center [828, 607] width 203 height 42
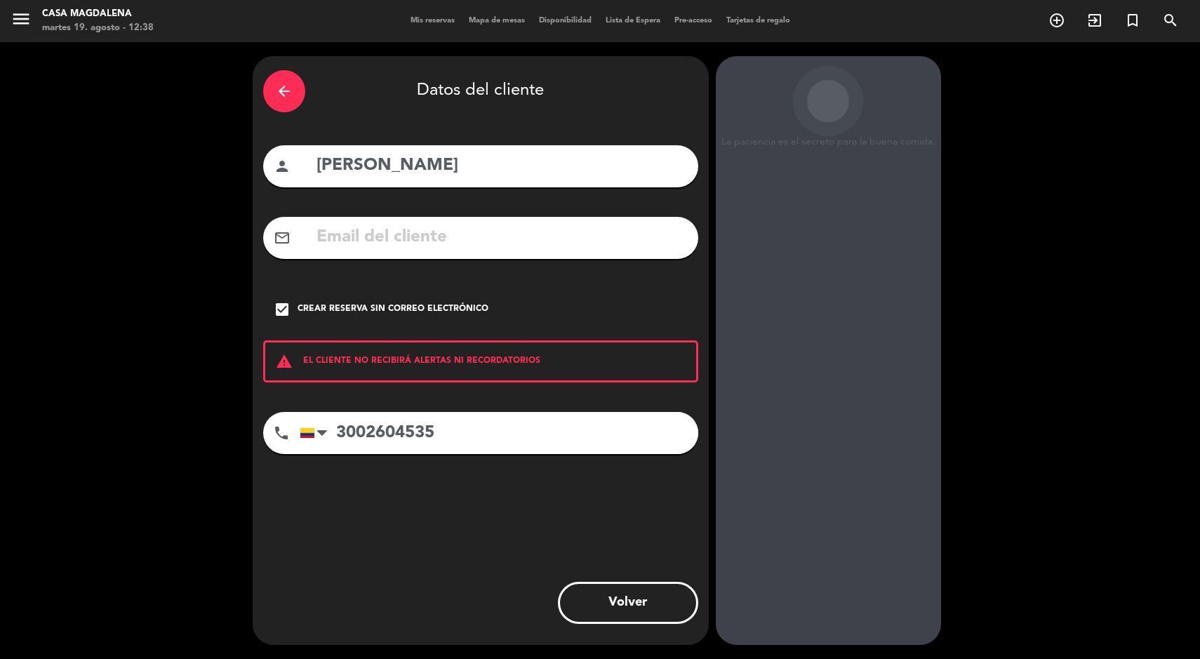
click at [381, 175] on input "[PERSON_NAME]" at bounding box center [501, 166] width 373 height 29
click at [372, 170] on input "[PERSON_NAME]" at bounding box center [501, 166] width 373 height 29
